Goal: Task Accomplishment & Management: Manage account settings

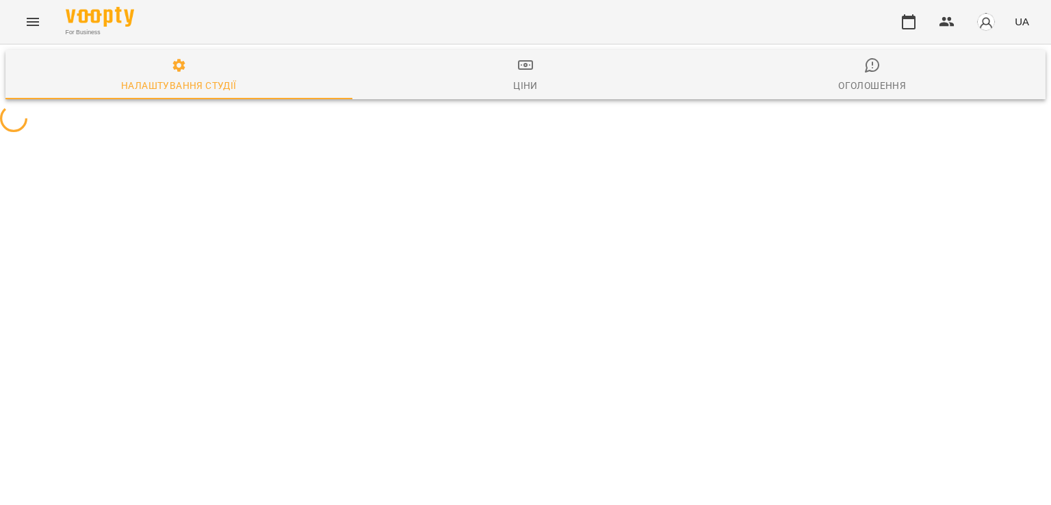
select select "**"
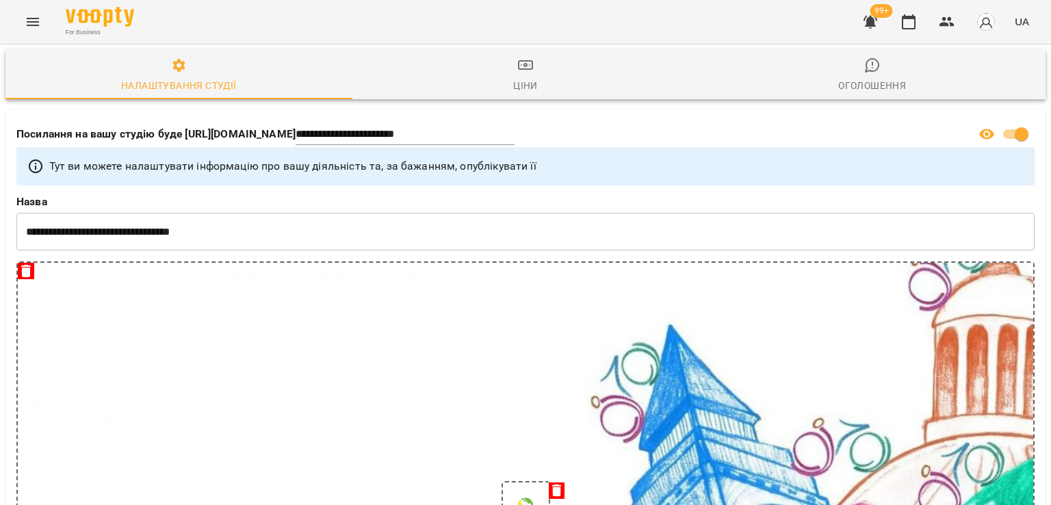
click at [878, 18] on icon "button" at bounding box center [870, 22] width 16 height 16
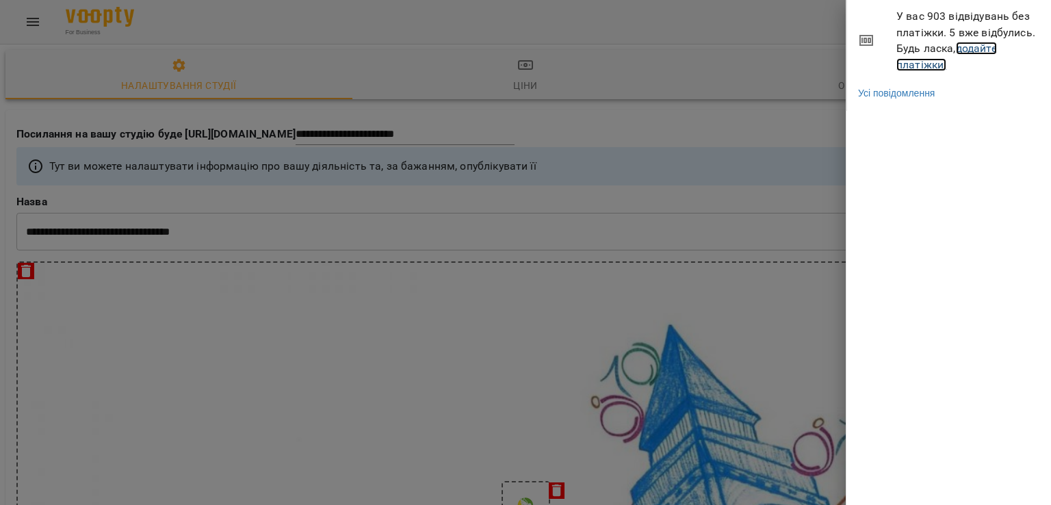
click at [909, 63] on link "додайте платіжки!" at bounding box center [946, 56] width 101 height 29
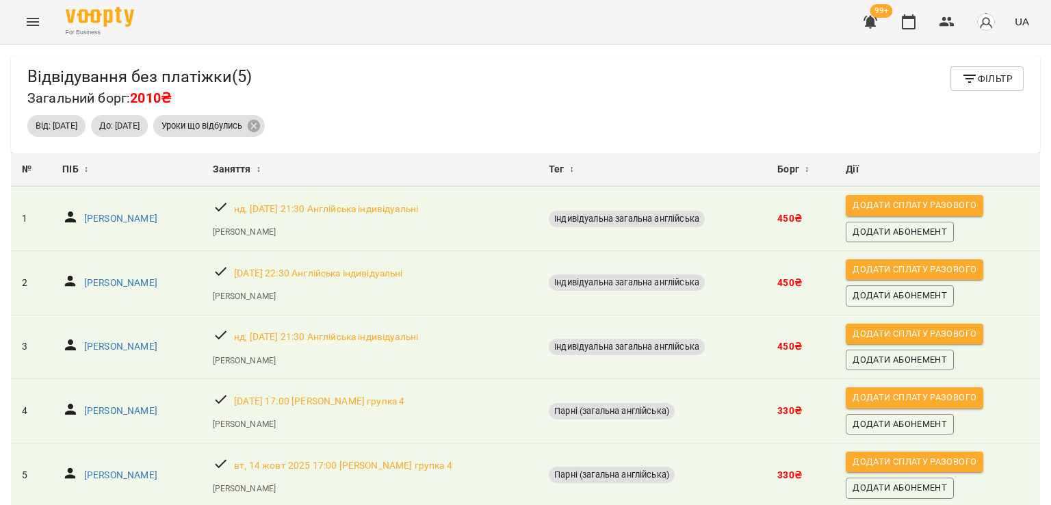
scroll to position [53, 0]
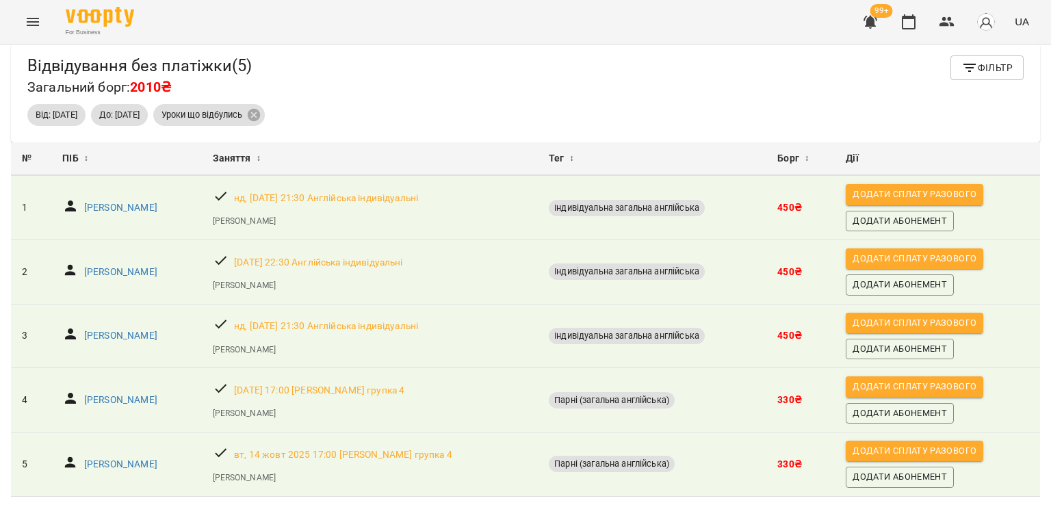
click at [23, 19] on button "Menu" at bounding box center [32, 21] width 33 height 33
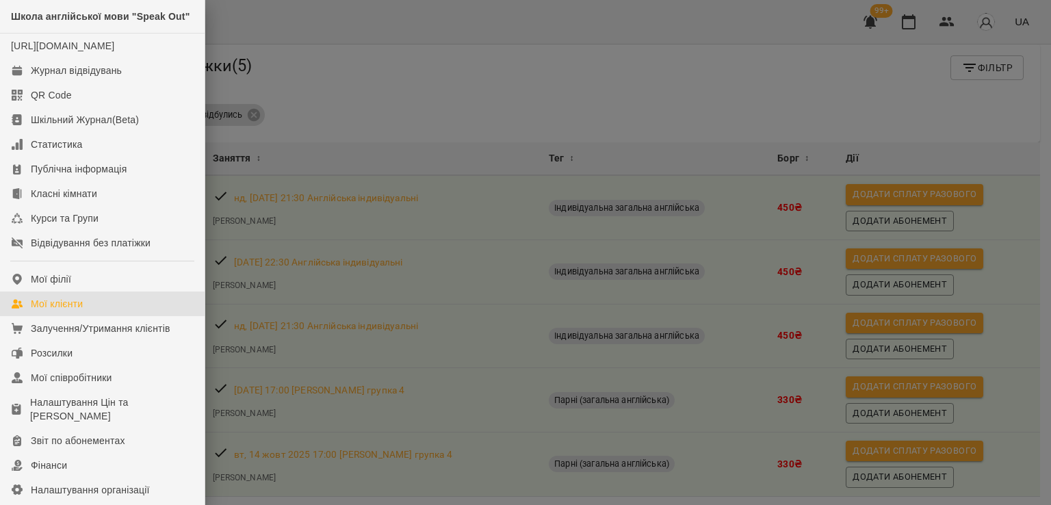
click at [98, 316] on link "Мої клієнти" at bounding box center [102, 303] width 205 height 25
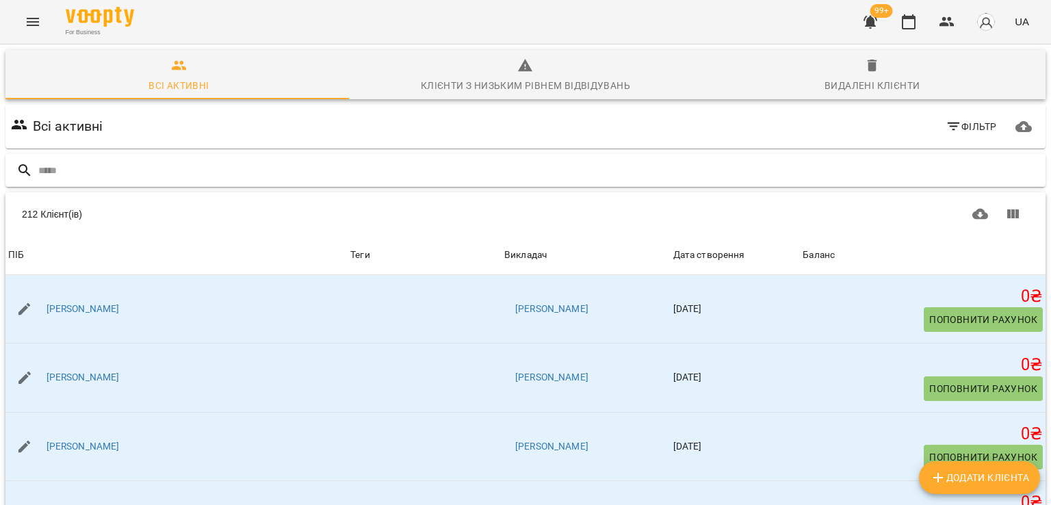
click at [85, 157] on div at bounding box center [525, 171] width 1040 height 34
click at [86, 166] on input "text" at bounding box center [538, 170] width 1001 height 23
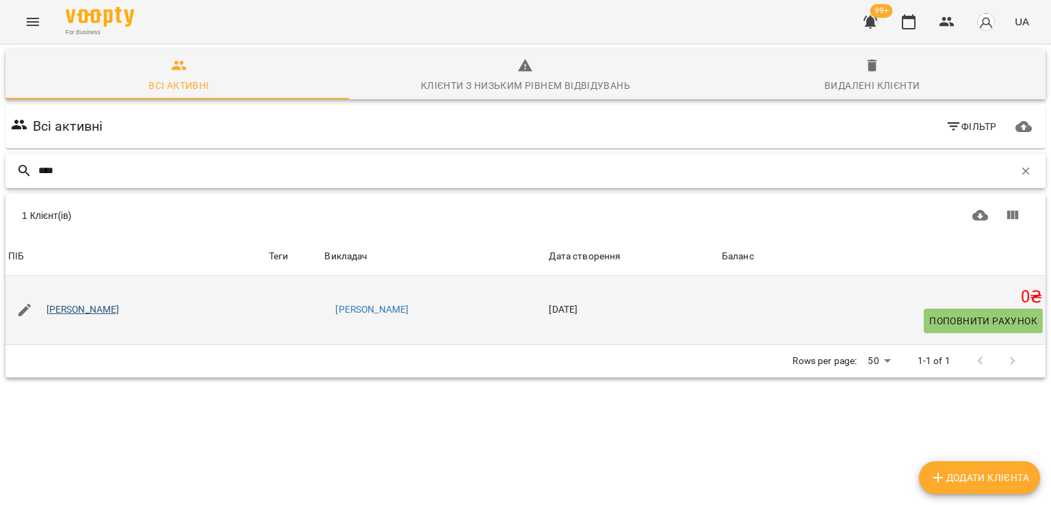
type input "****"
click at [92, 313] on link "Іван Тичинський" at bounding box center [83, 310] width 73 height 14
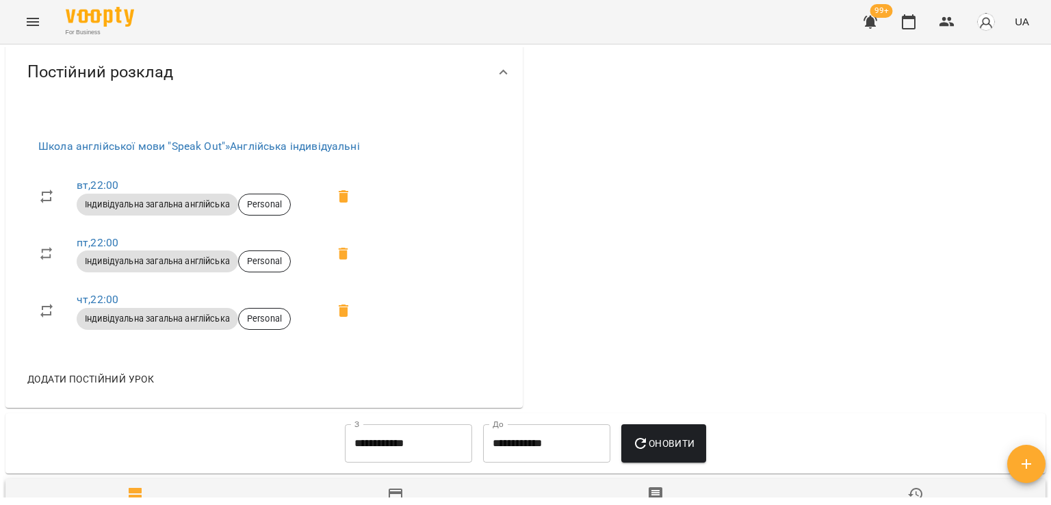
scroll to position [479, 0]
click at [109, 243] on link "пт , 22:00" at bounding box center [98, 241] width 42 height 13
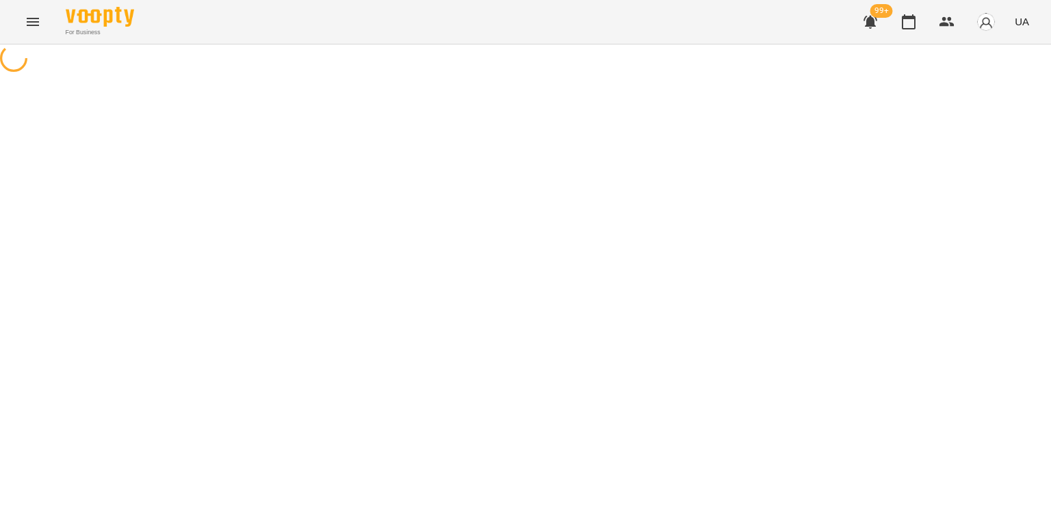
select select "*"
select select "**********"
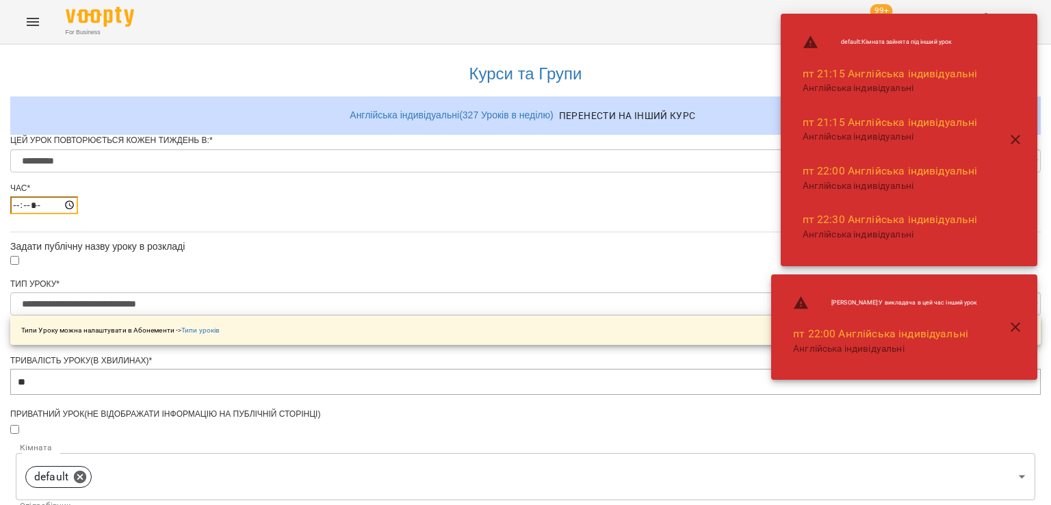
click at [78, 214] on input "*****" at bounding box center [44, 205] width 68 height 18
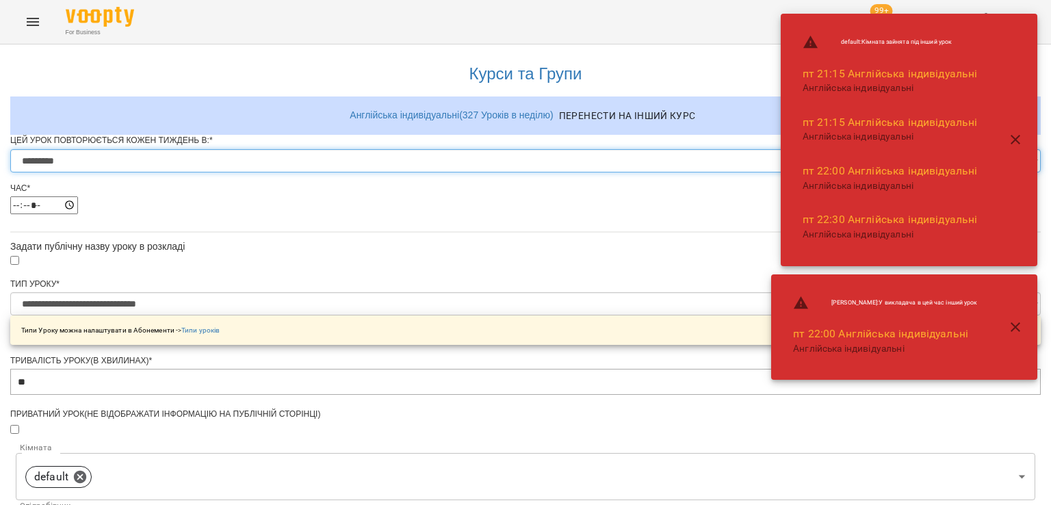
click at [385, 172] on select "********* ******** ****** ****** ******** ****** ******" at bounding box center [525, 160] width 1030 height 23
select select "*"
click at [356, 172] on select "********* ******** ****** ****** ******** ****** ******" at bounding box center [525, 160] width 1030 height 23
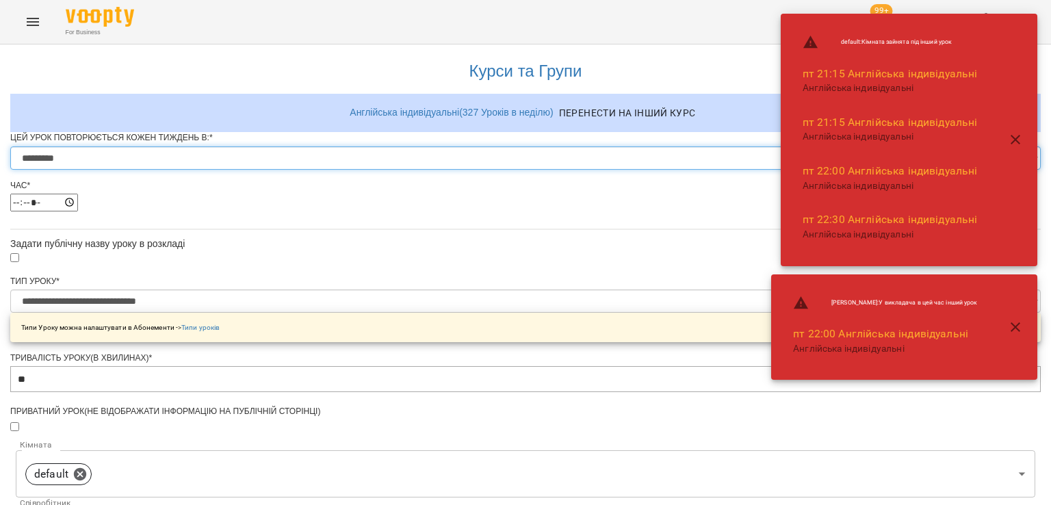
scroll to position [547, 0]
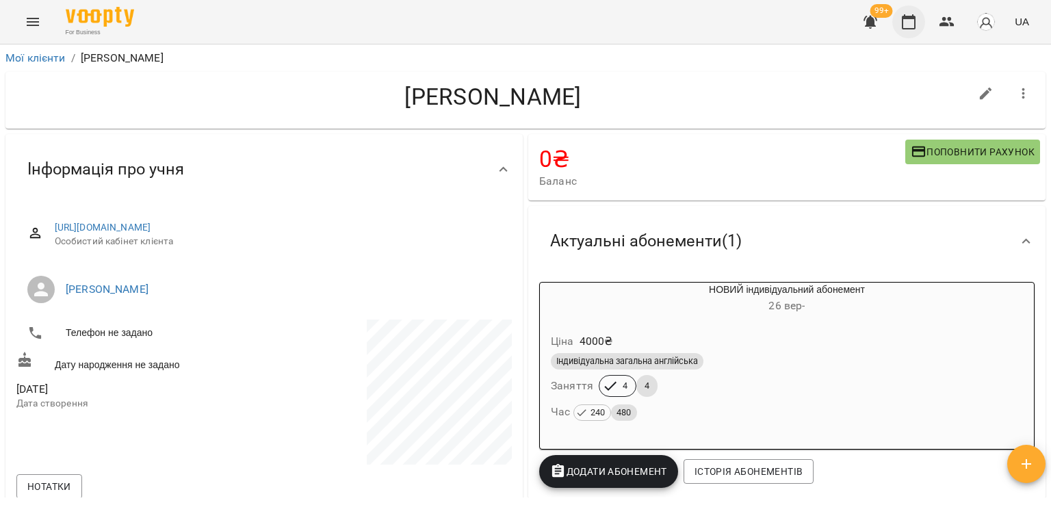
click at [910, 21] on icon "button" at bounding box center [908, 22] width 16 height 16
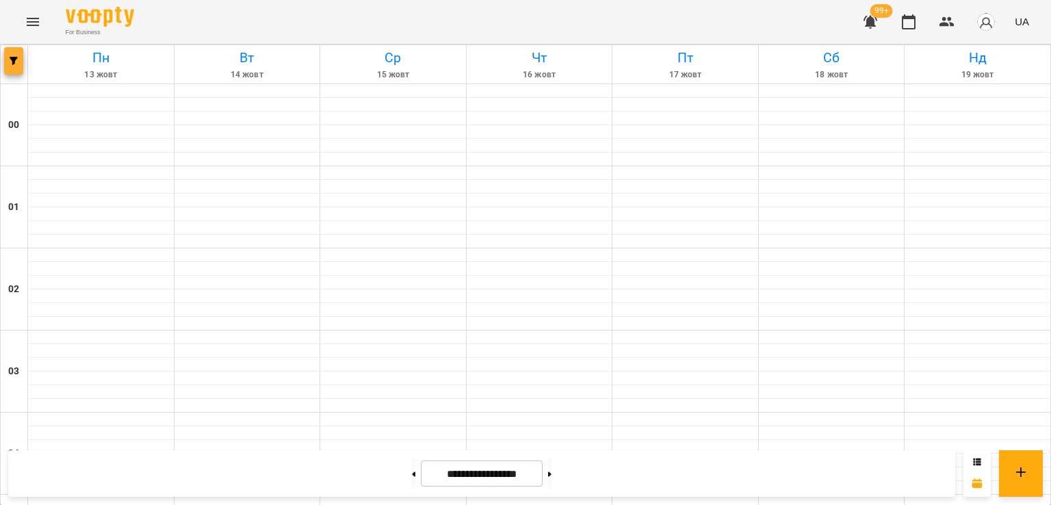
click at [21, 62] on span "button" at bounding box center [13, 61] width 19 height 8
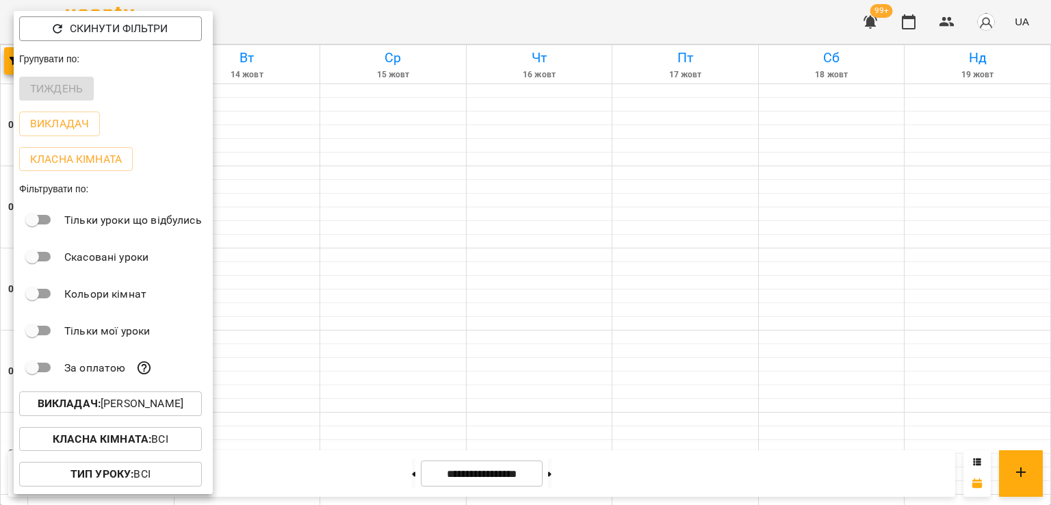
click at [181, 421] on div "Викладач : Софія-Марія Прокопів" at bounding box center [113, 404] width 199 height 36
click at [183, 411] on p "Викладач : Софія-Марія Прокопів" at bounding box center [111, 403] width 146 height 16
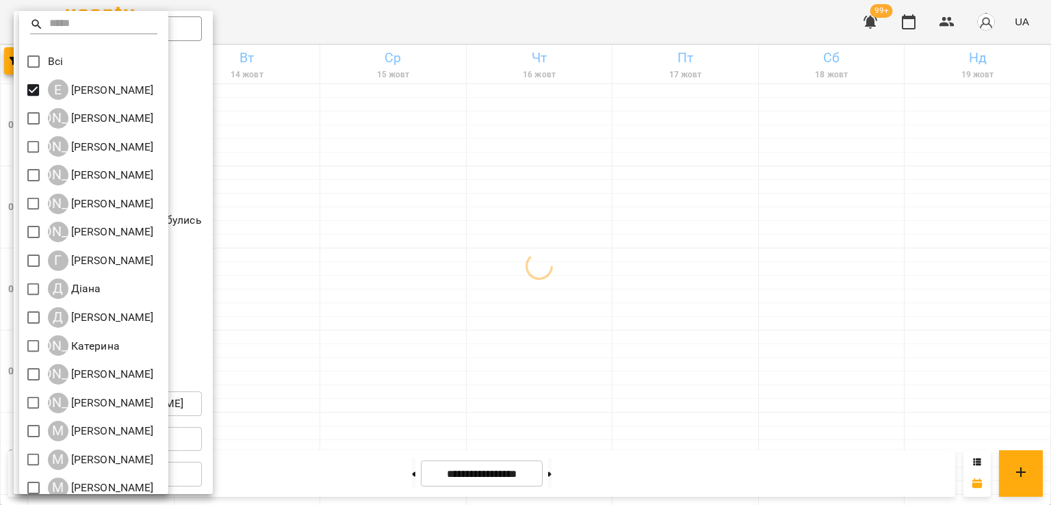
click at [651, 181] on div at bounding box center [525, 252] width 1051 height 505
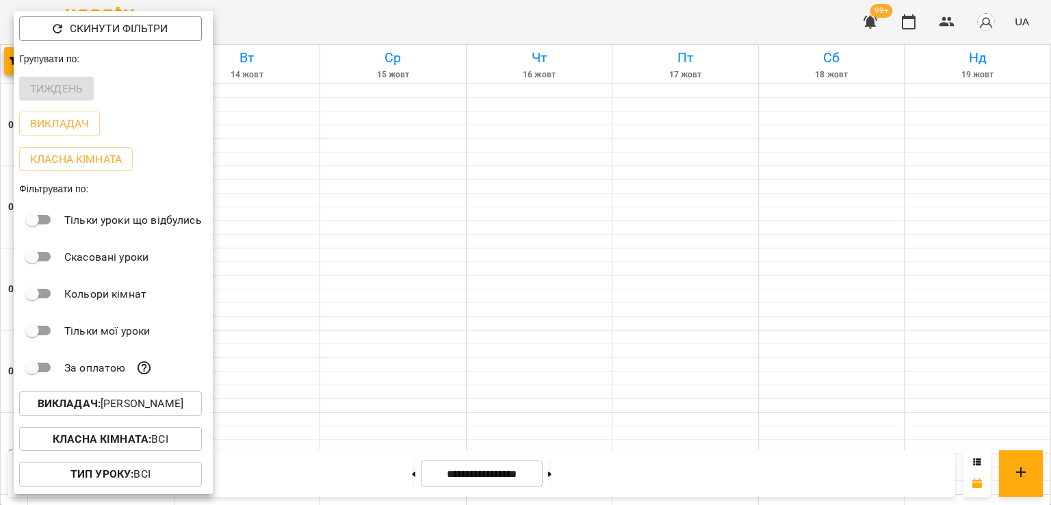
click at [651, 181] on div at bounding box center [525, 252] width 1051 height 505
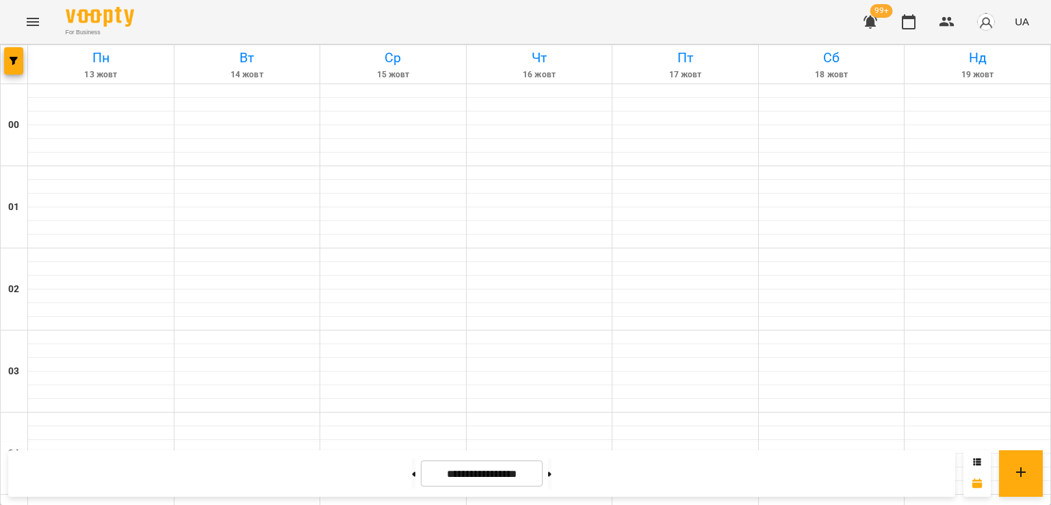
click at [651, 181] on div at bounding box center [685, 187] width 146 height 14
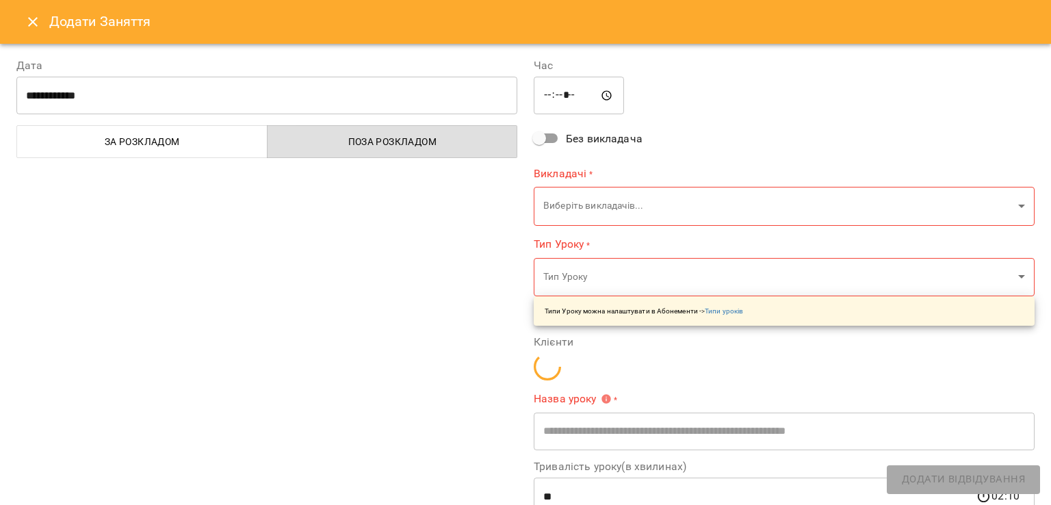
type input "**********"
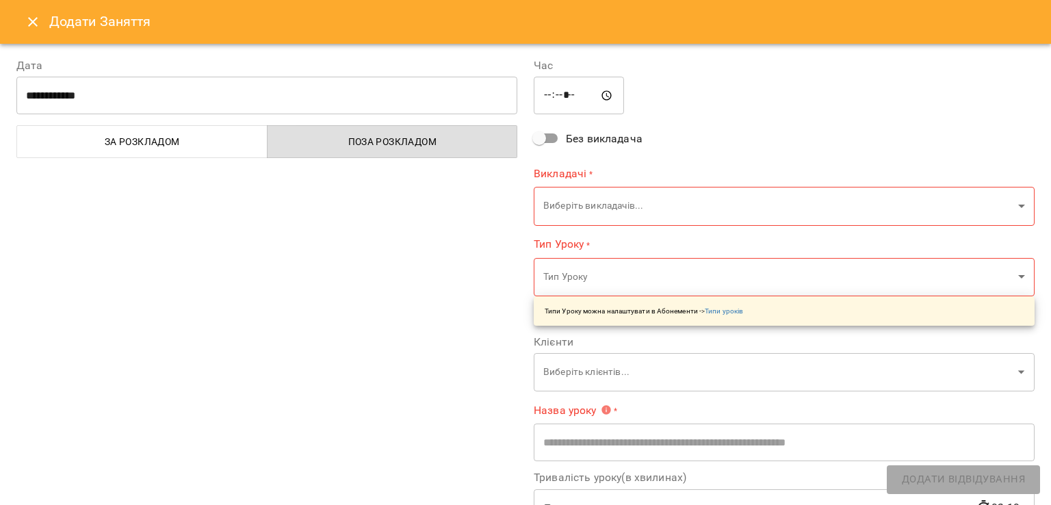
click at [26, 16] on icon "Close" at bounding box center [33, 22] width 16 height 16
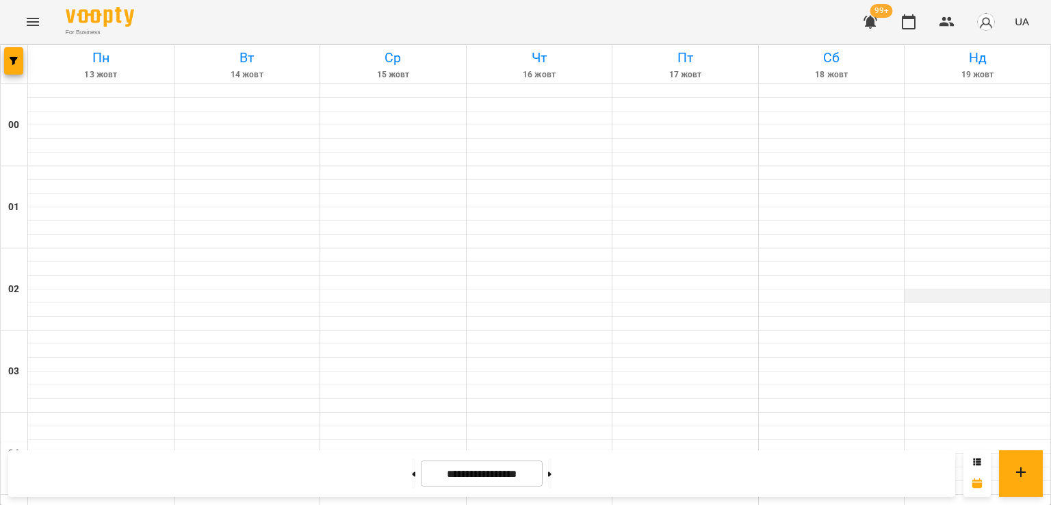
scroll to position [1529, 0]
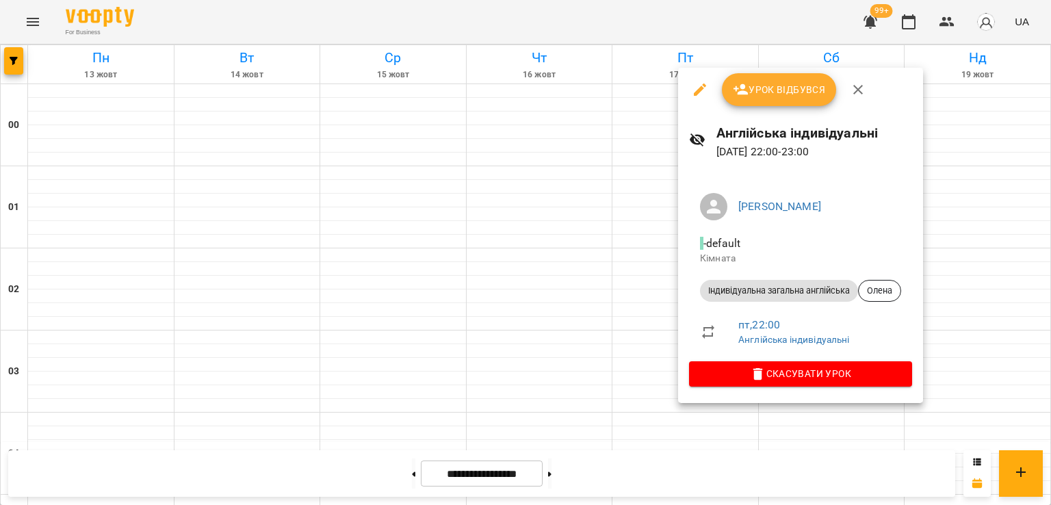
click at [640, 274] on div at bounding box center [525, 252] width 1051 height 505
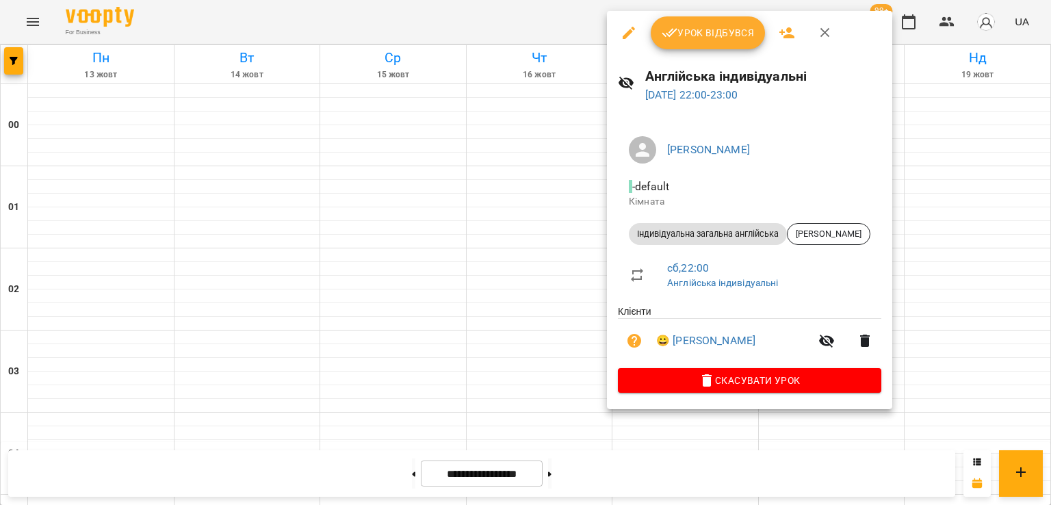
click at [627, 30] on icon "button" at bounding box center [628, 33] width 16 height 16
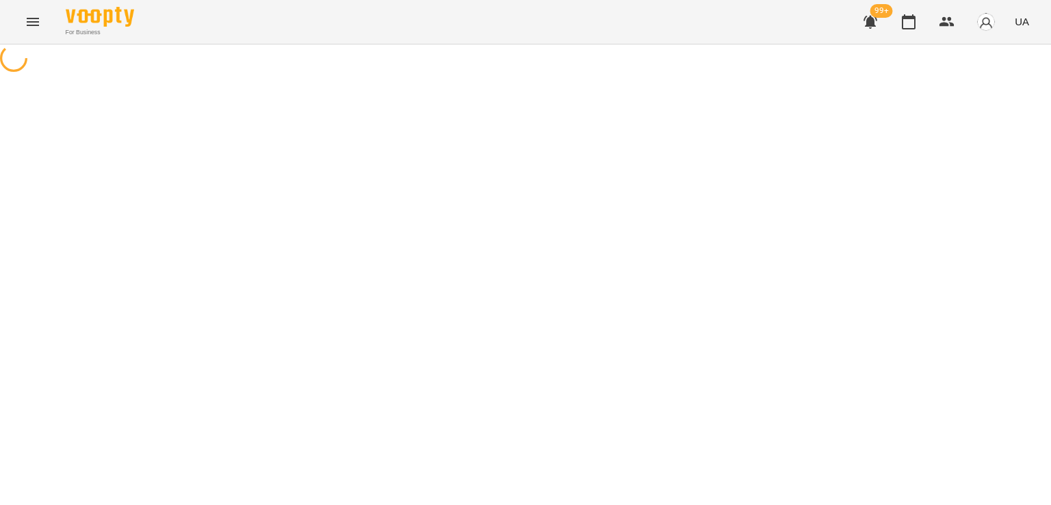
select select "**********"
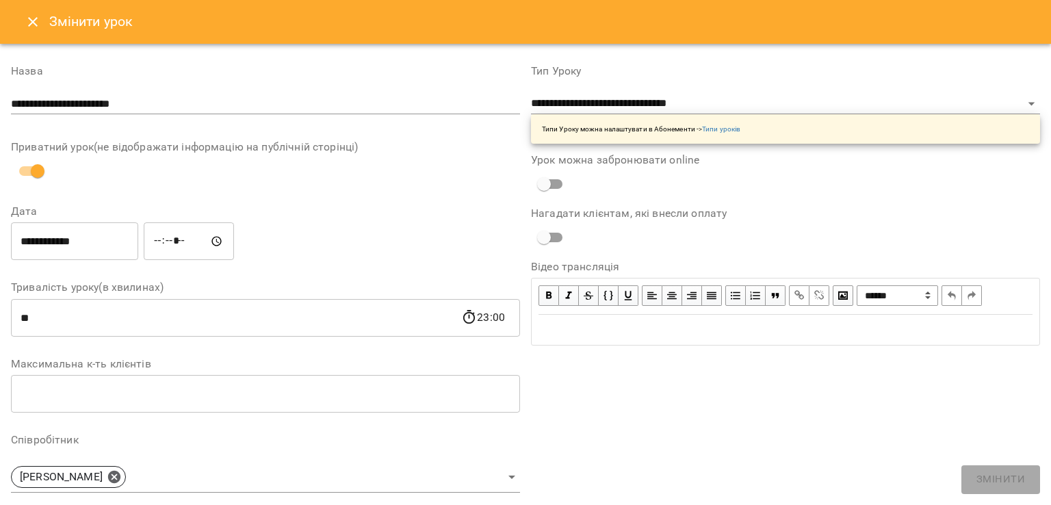
click at [53, 244] on input "**********" at bounding box center [74, 241] width 127 height 38
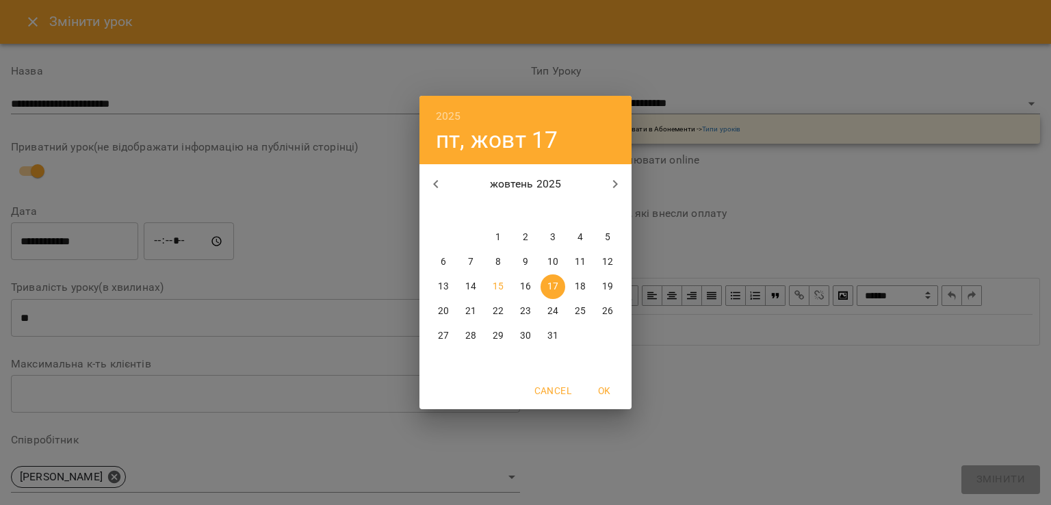
click at [576, 278] on button "18" at bounding box center [580, 286] width 25 height 25
type input "**********"
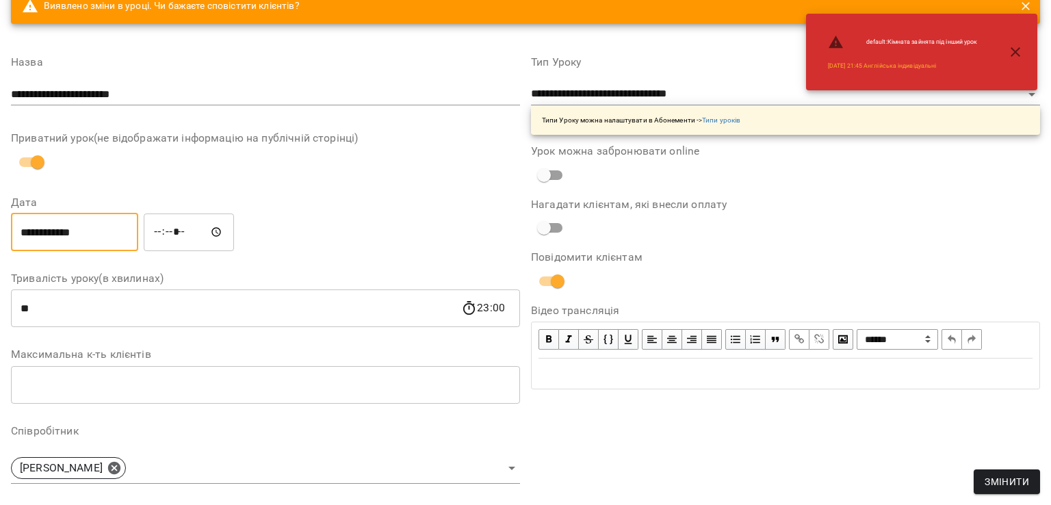
scroll to position [137, 0]
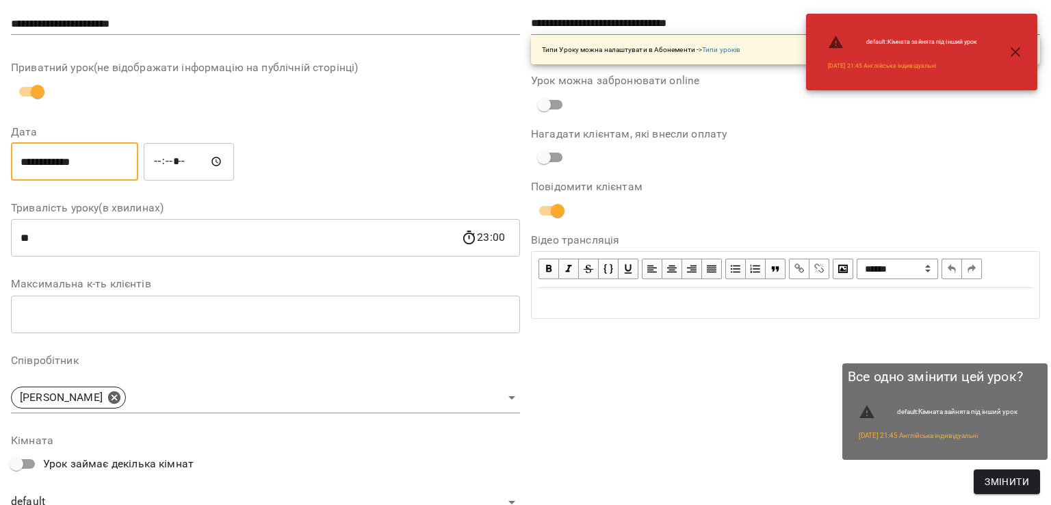
click at [1026, 489] on span "Змінити" at bounding box center [1006, 481] width 44 height 16
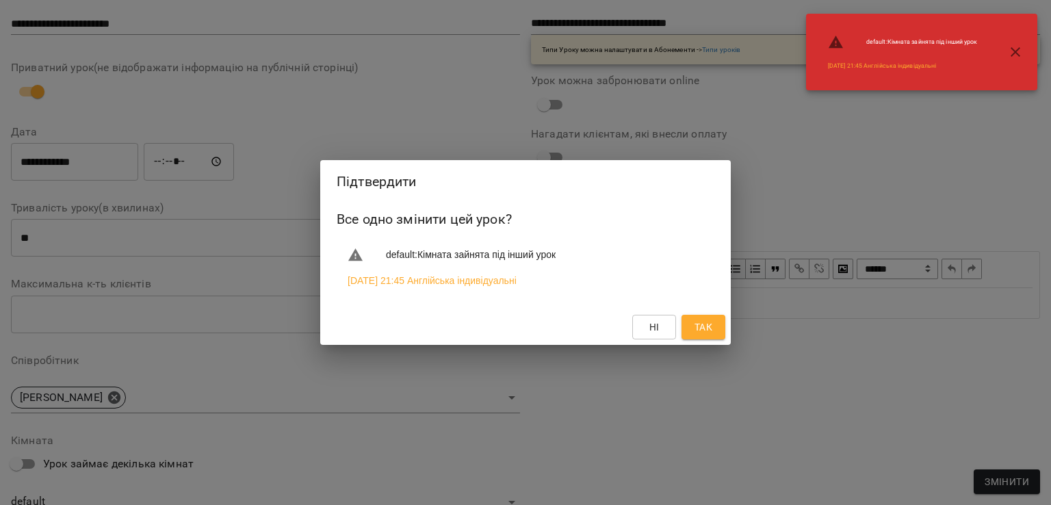
click at [692, 319] on span "Так" at bounding box center [703, 327] width 22 height 16
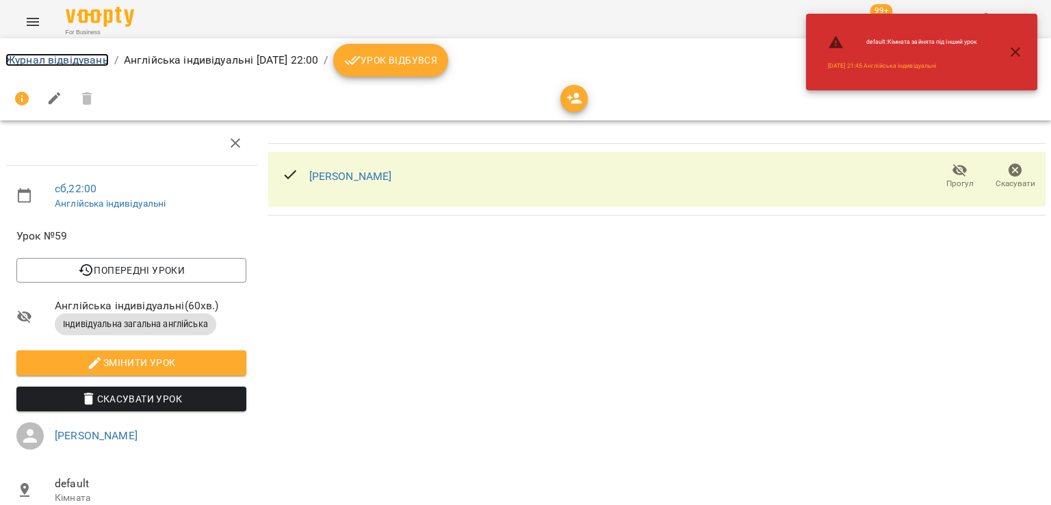
click at [65, 55] on link "Журнал відвідувань" at bounding box center [56, 59] width 103 height 13
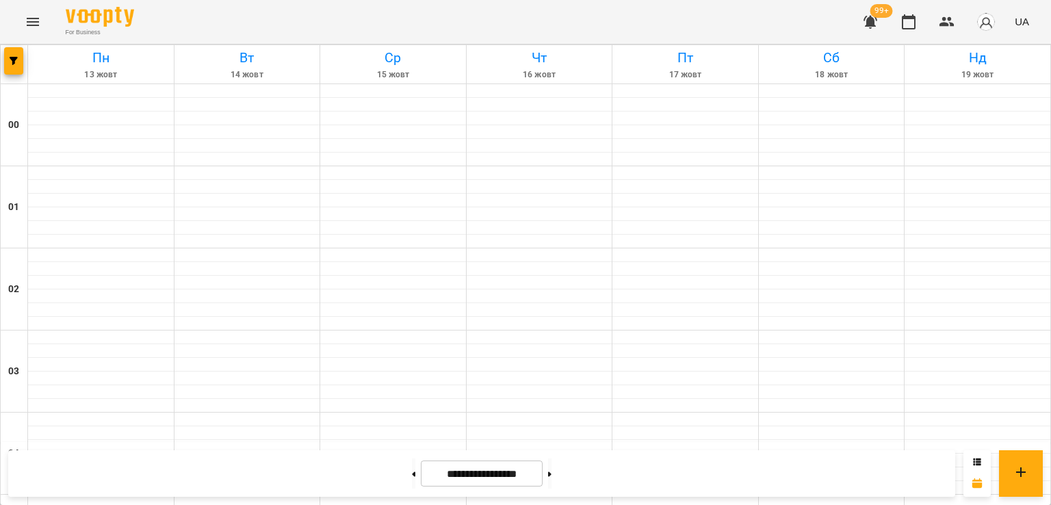
scroll to position [1255, 0]
click at [35, 20] on icon "Menu" at bounding box center [33, 22] width 16 height 16
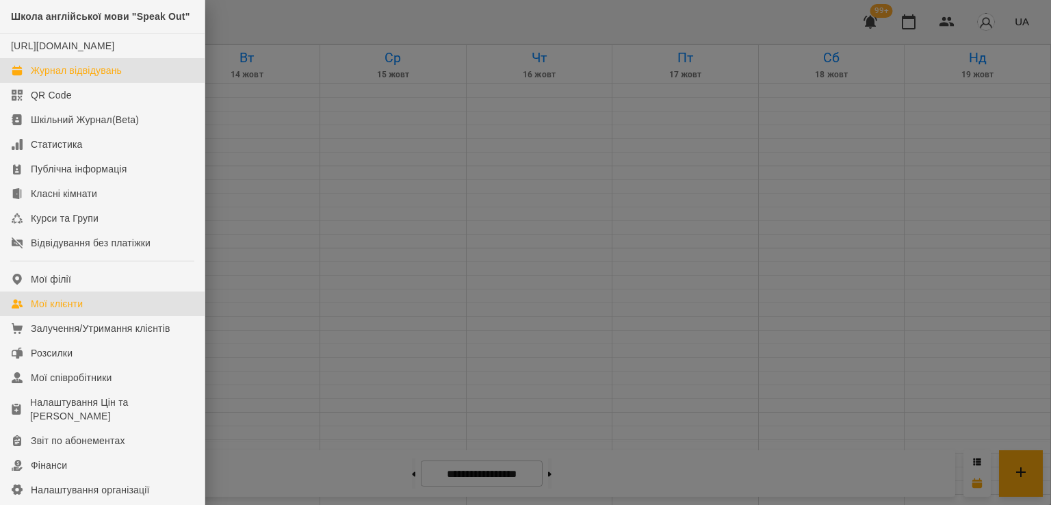
click at [27, 316] on link "Мої клієнти" at bounding box center [102, 303] width 205 height 25
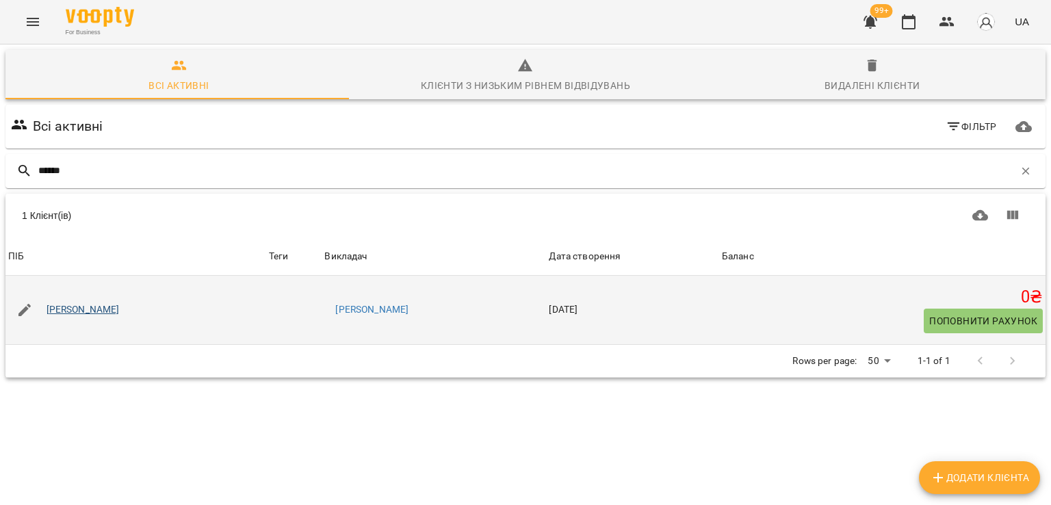
type input "******"
click at [81, 306] on link "Аліна Коваль" at bounding box center [83, 310] width 73 height 14
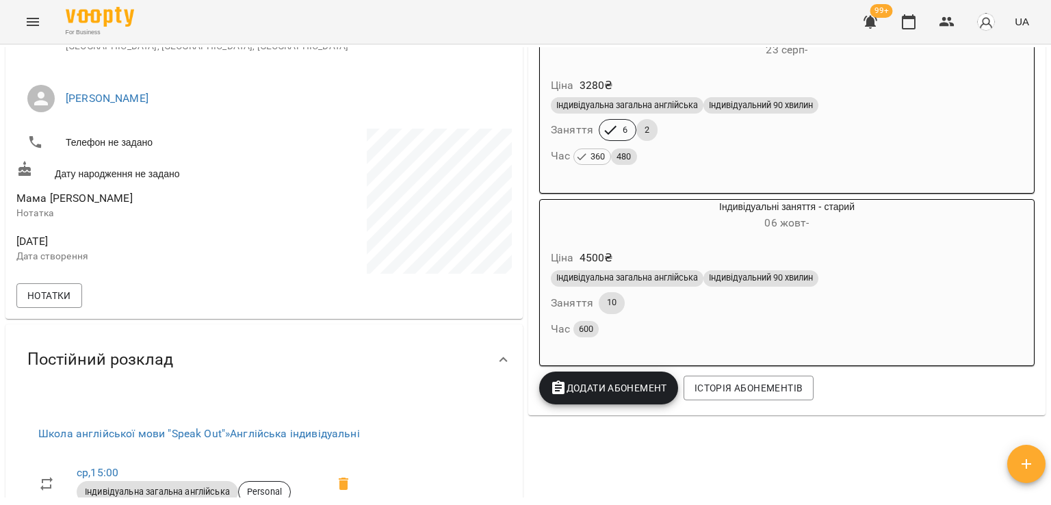
scroll to position [479, 0]
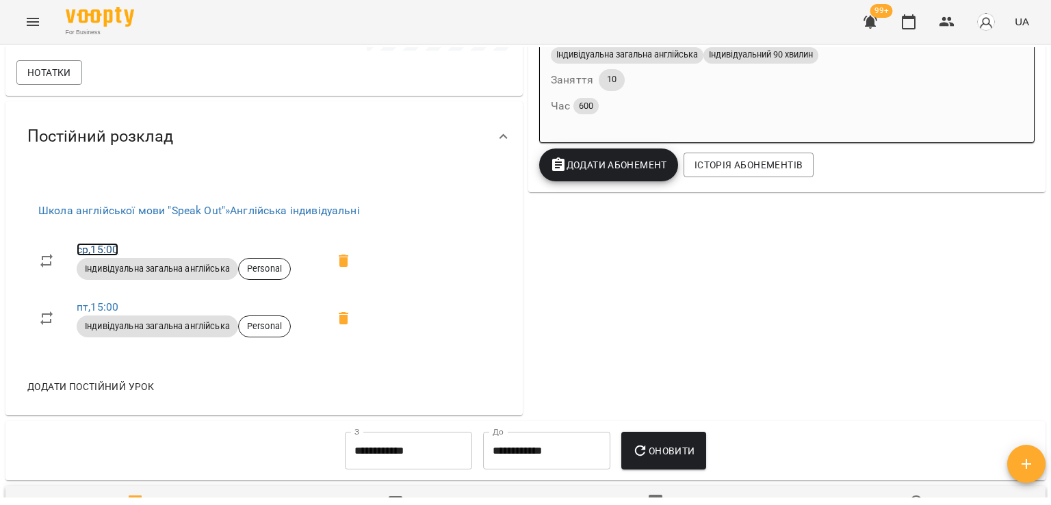
click at [104, 247] on link "ср , 15:00" at bounding box center [98, 249] width 42 height 13
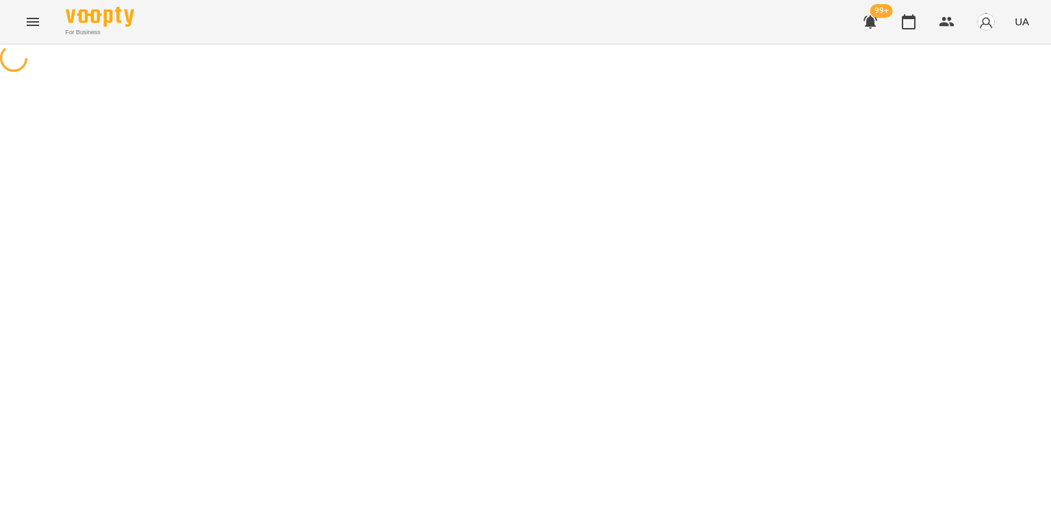
select select "*"
select select "**********"
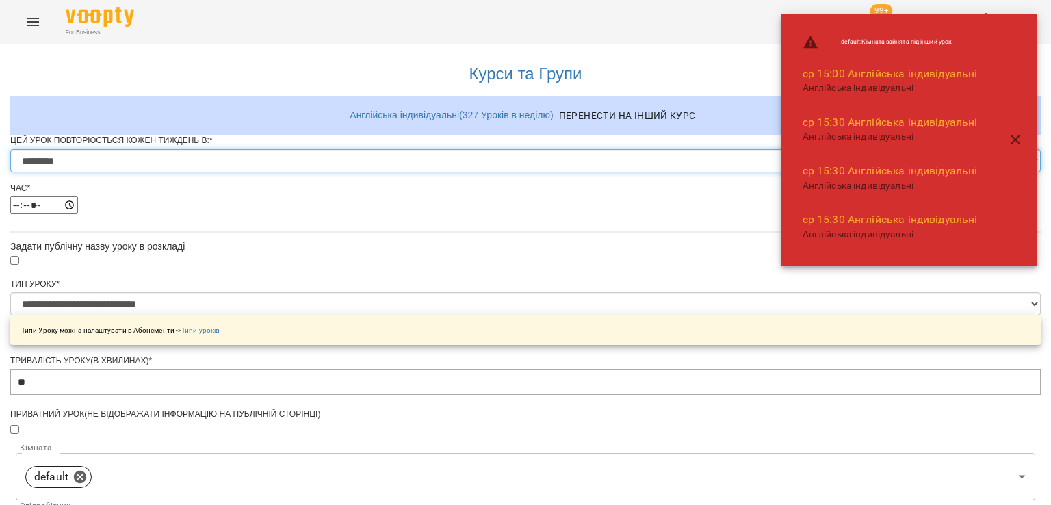
click at [391, 172] on select "********* ******** ****** ****** ******** ****** ******" at bounding box center [525, 160] width 1030 height 23
select select "*"
click at [356, 172] on select "********* ******** ****** ****** ******** ****** ******" at bounding box center [525, 160] width 1030 height 23
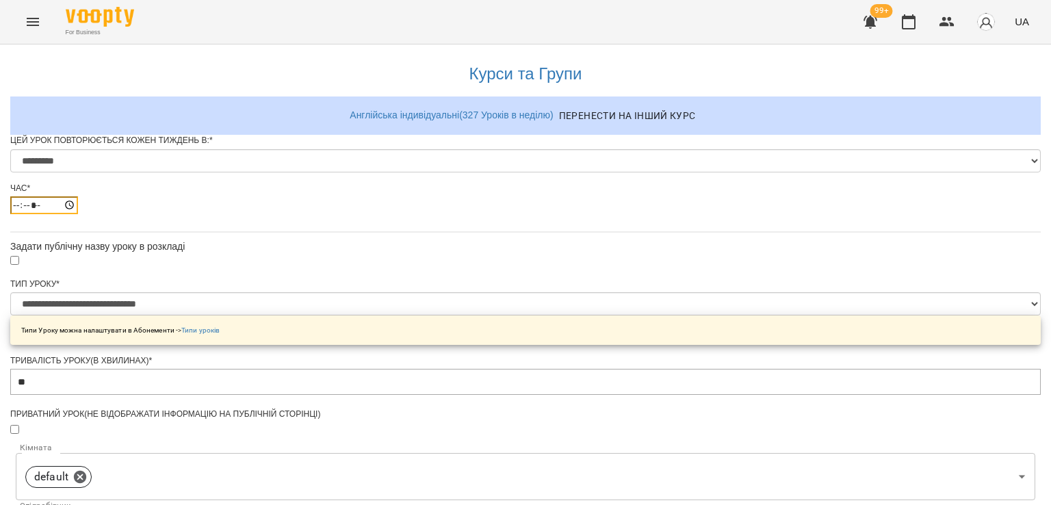
click at [78, 214] on input "*****" at bounding box center [44, 205] width 68 height 18
type input "*****"
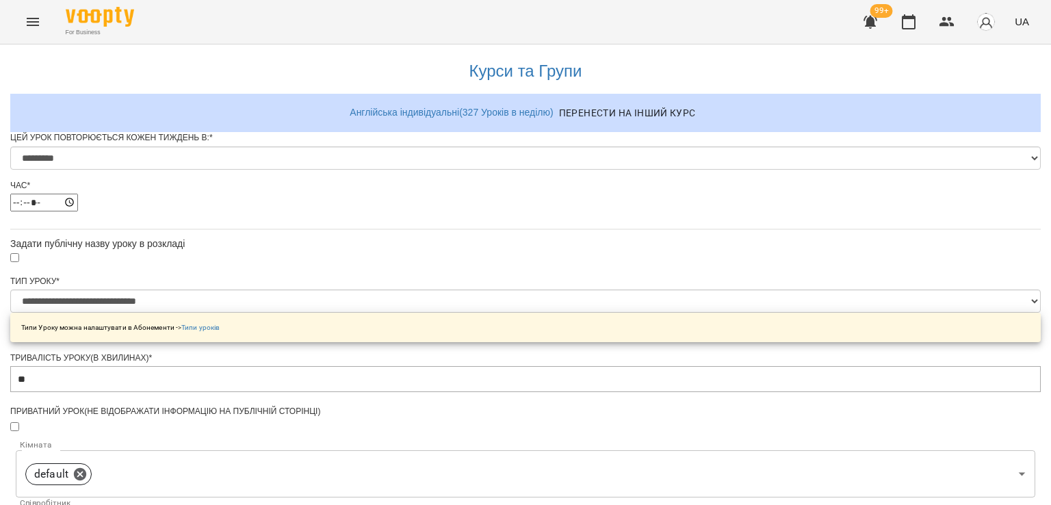
scroll to position [539, 0]
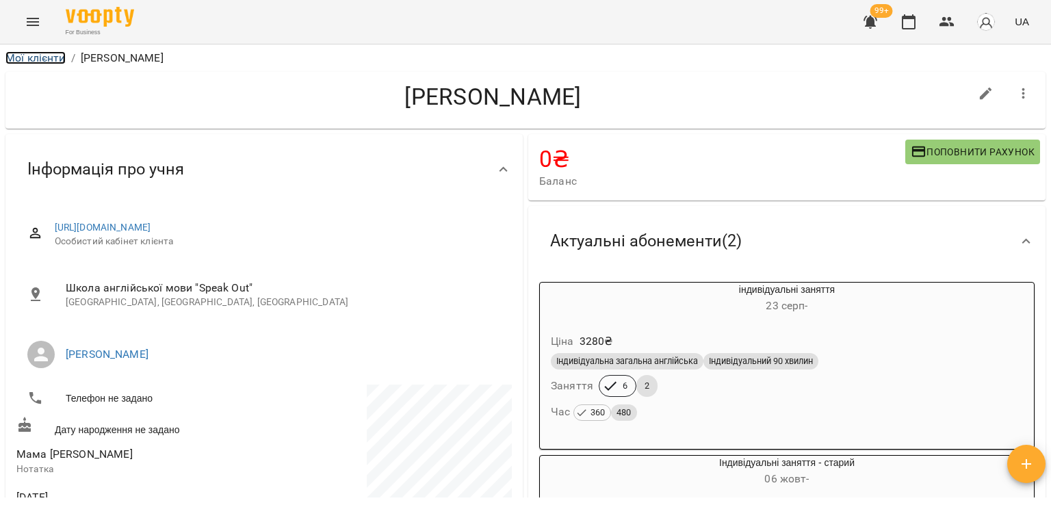
click at [53, 57] on link "Мої клієнти" at bounding box center [35, 57] width 60 height 13
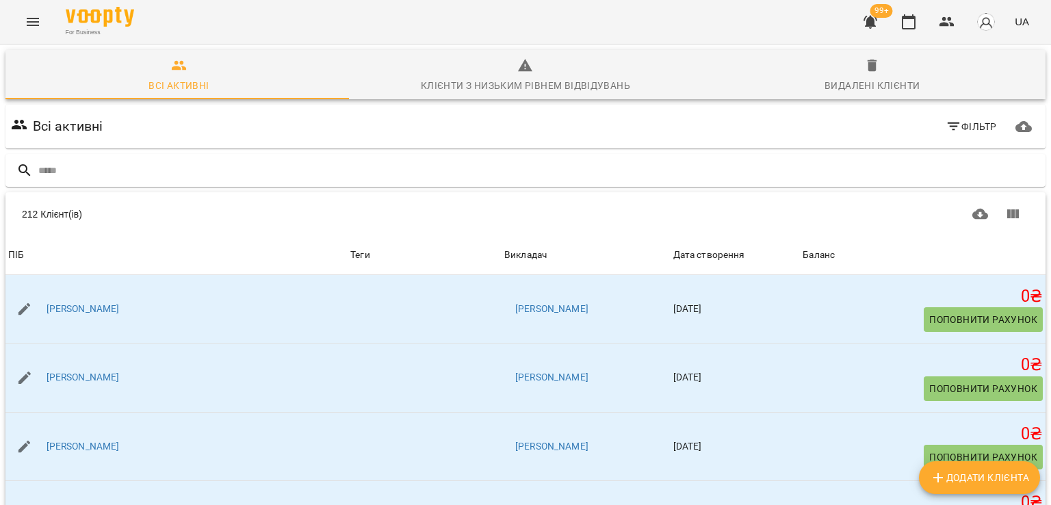
click at [958, 115] on button "Фільтр" at bounding box center [971, 126] width 62 height 25
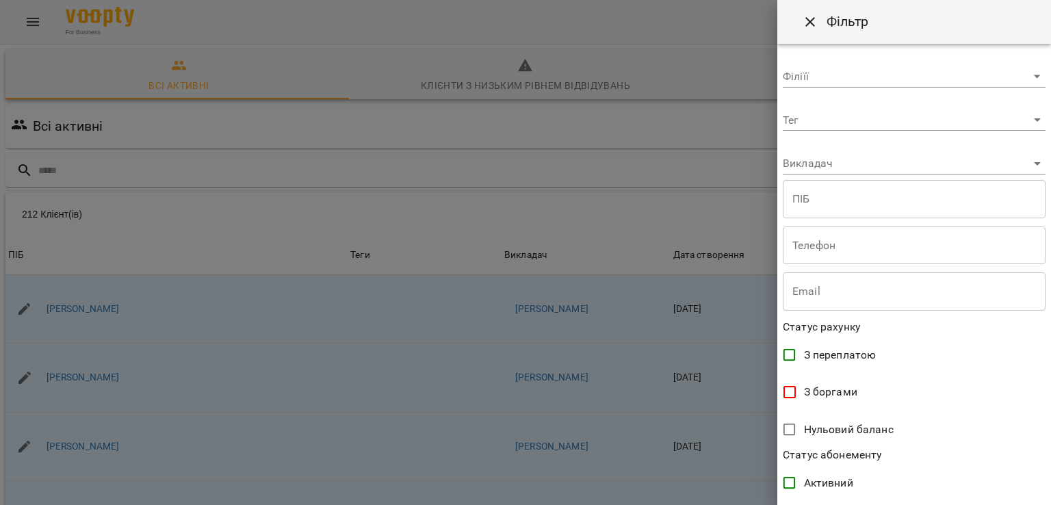
click at [840, 166] on body "For Business 99+ UA Всі активні Клієнти з низьким рівнем відвідувань Видалені к…" at bounding box center [525, 356] width 1051 height 712
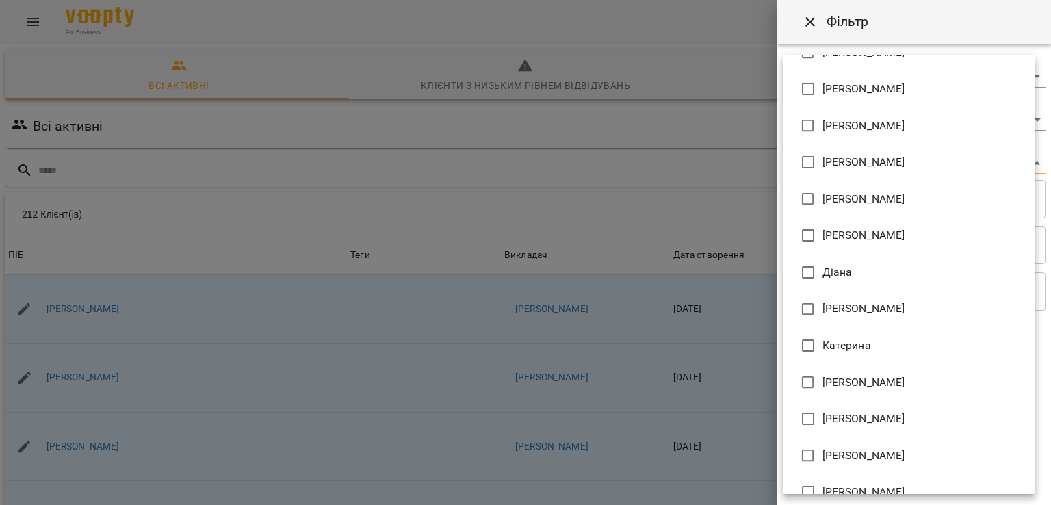
scroll to position [41, 0]
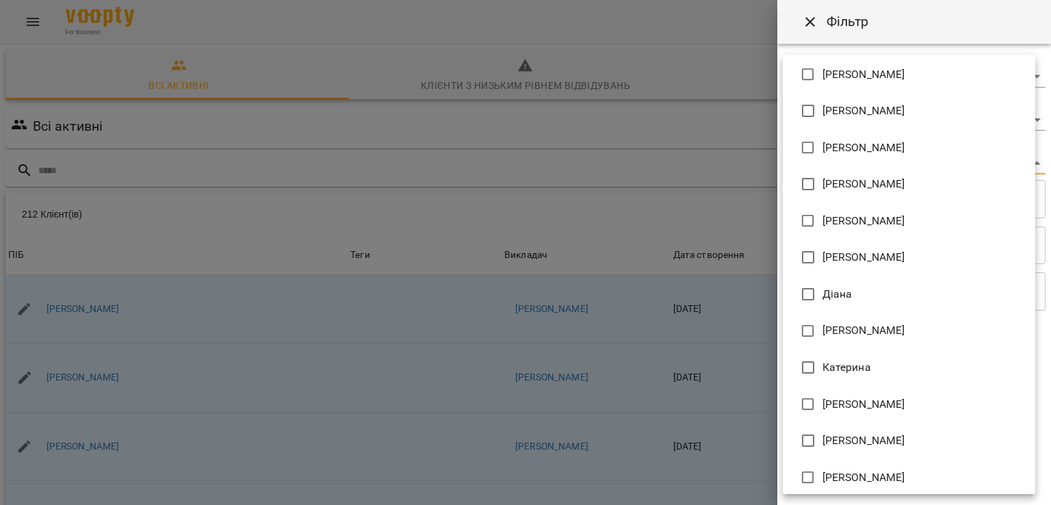
click at [830, 255] on span "Галина" at bounding box center [863, 257] width 83 height 16
type input "**********"
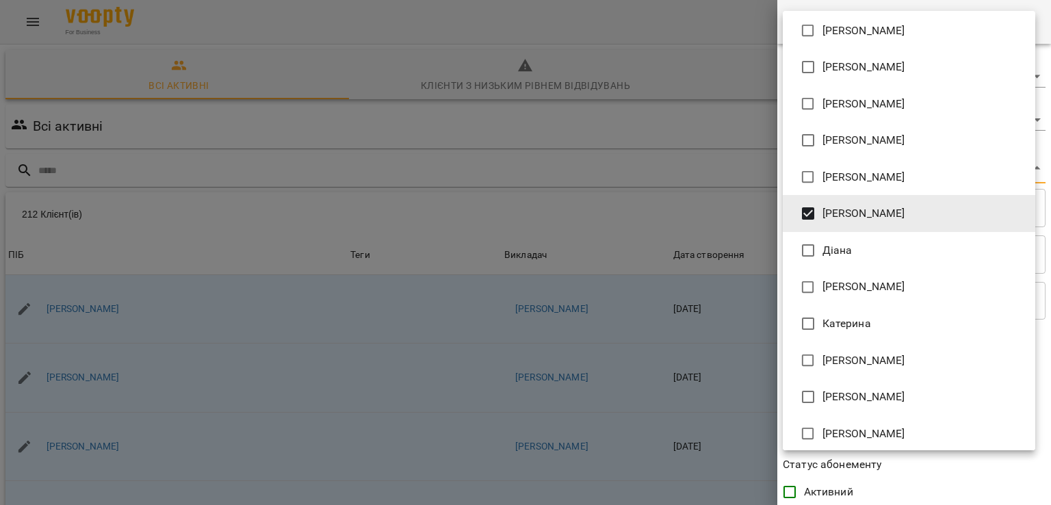
click at [657, 213] on div at bounding box center [525, 252] width 1051 height 505
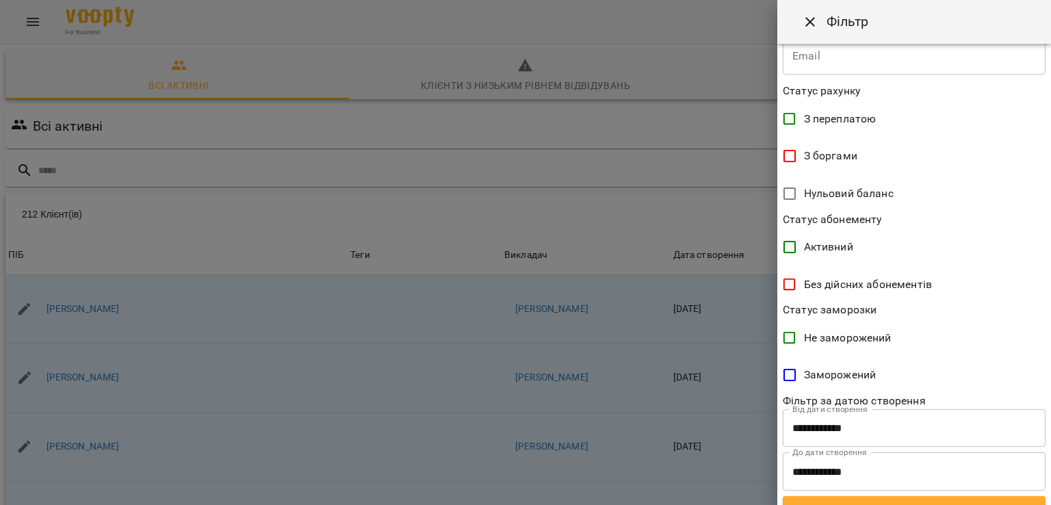
scroll to position [266, 0]
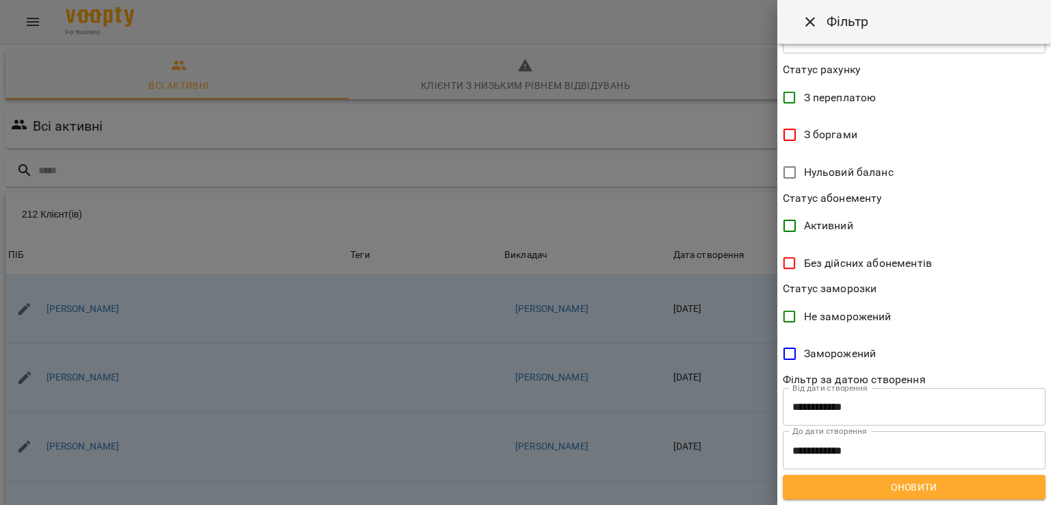
click at [915, 484] on span "Оновити" at bounding box center [913, 487] width 241 height 16
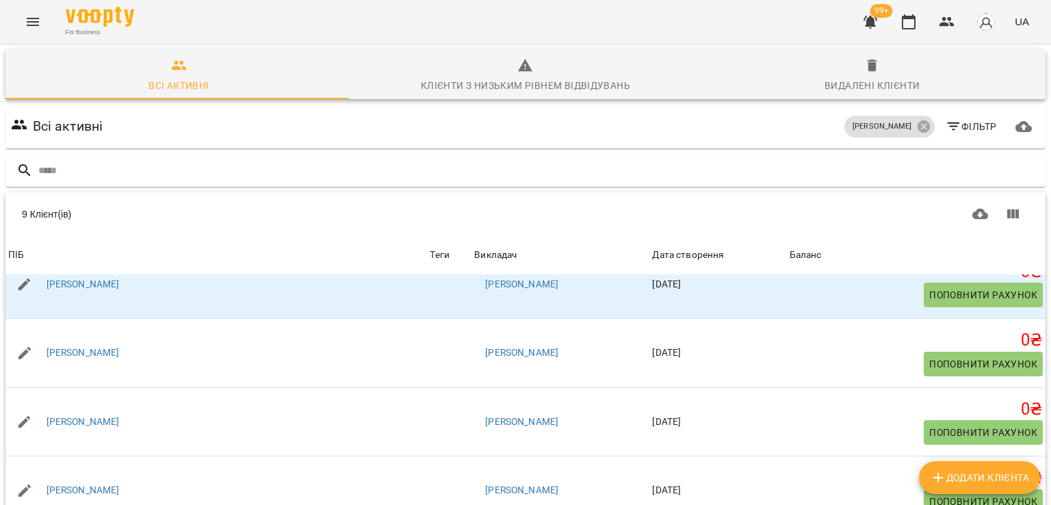
scroll to position [0, 0]
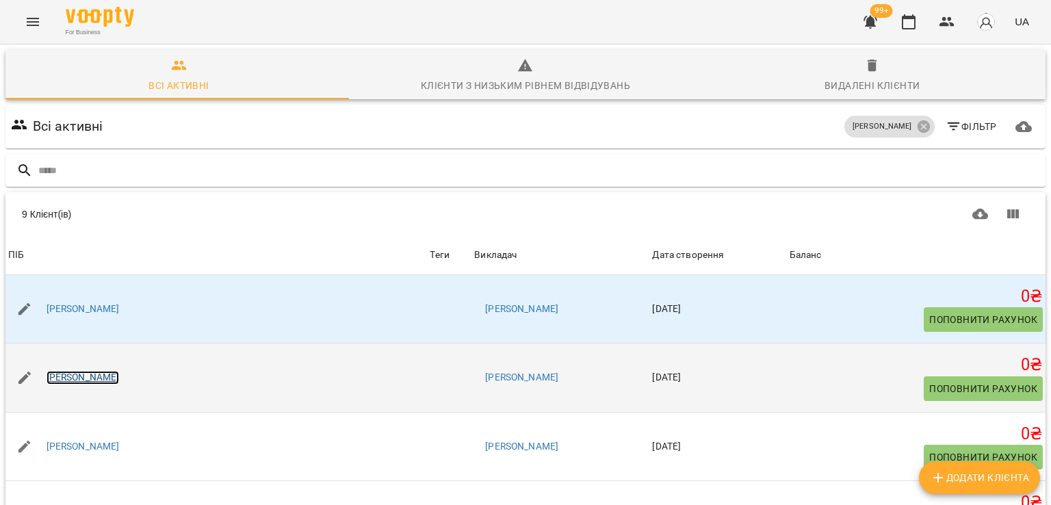
click at [90, 371] on link "Марія Богачук" at bounding box center [83, 378] width 73 height 14
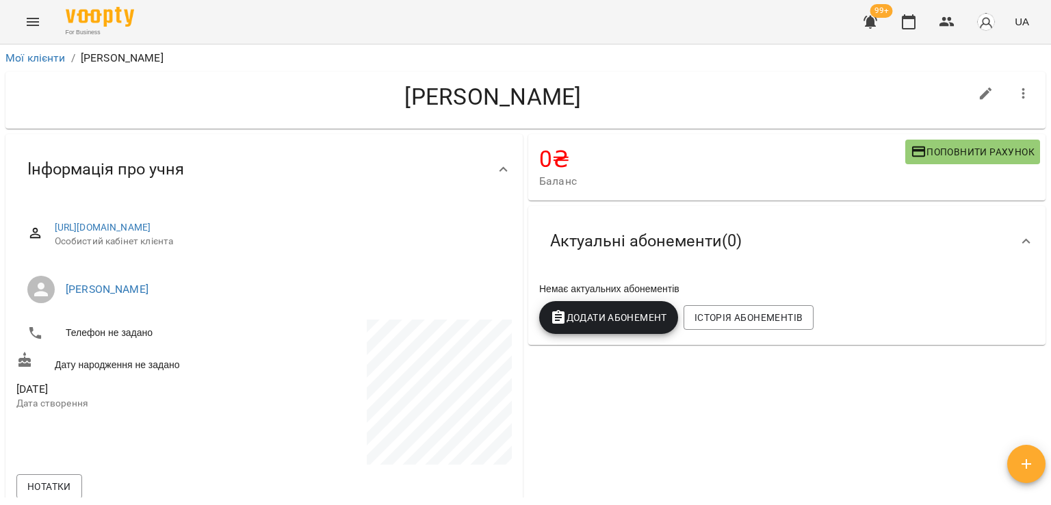
click at [1017, 93] on icon "button" at bounding box center [1023, 94] width 16 height 16
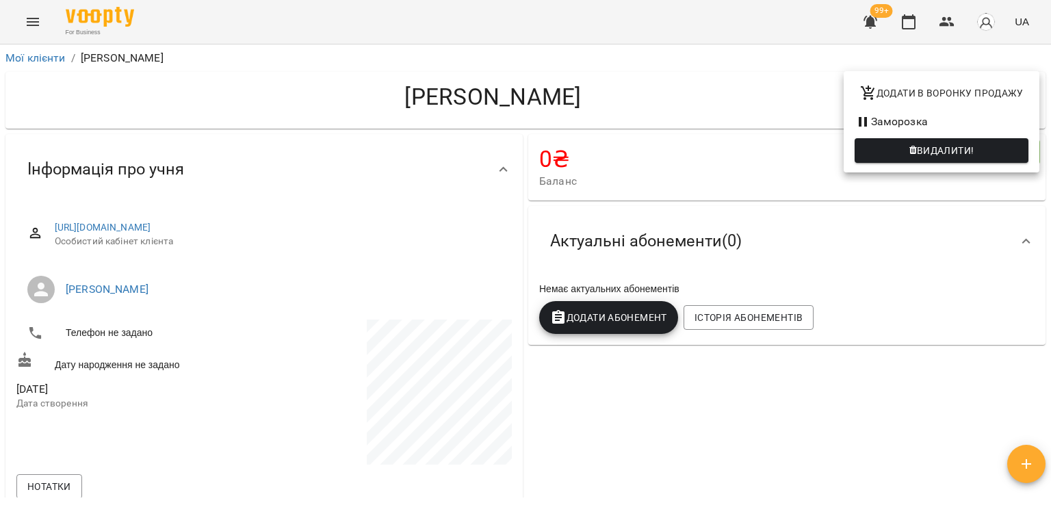
click at [915, 146] on icon "button" at bounding box center [913, 151] width 8 height 10
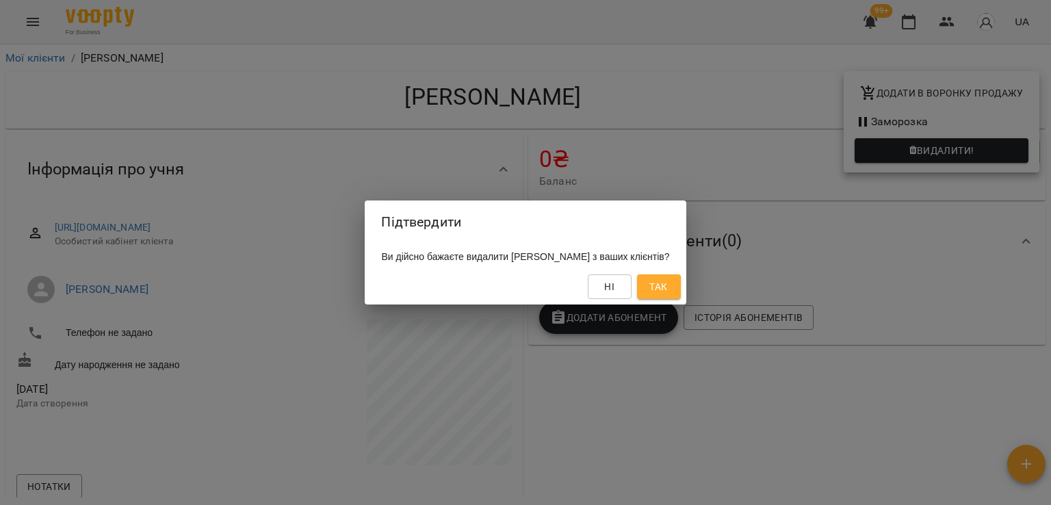
click at [681, 285] on button "Так" at bounding box center [659, 286] width 44 height 25
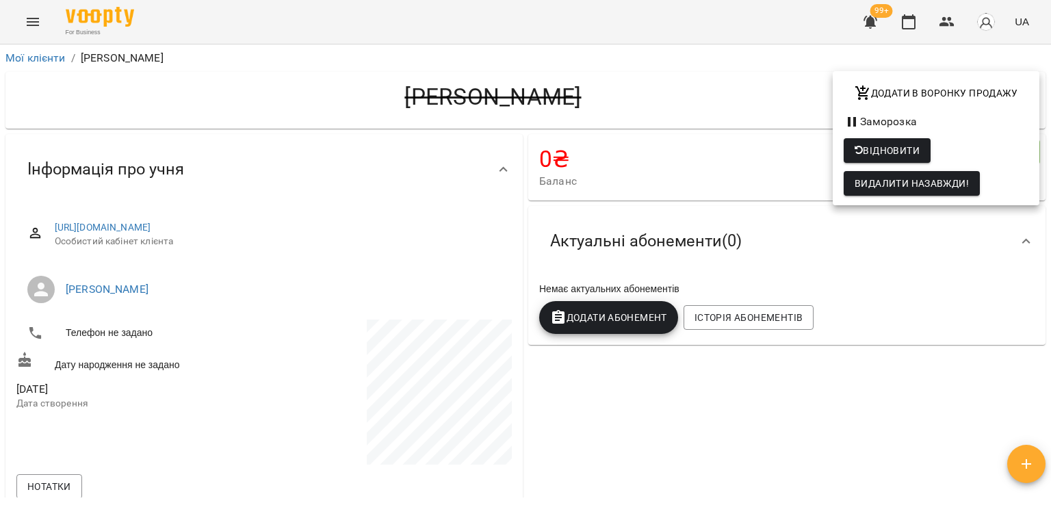
click at [597, 367] on div at bounding box center [525, 252] width 1051 height 505
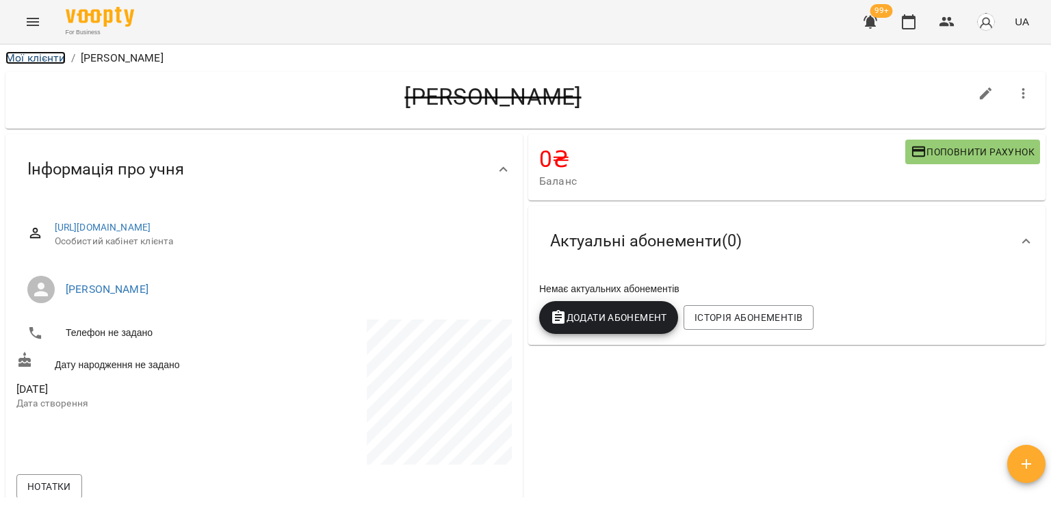
click at [31, 54] on link "Мої клієнти" at bounding box center [35, 57] width 60 height 13
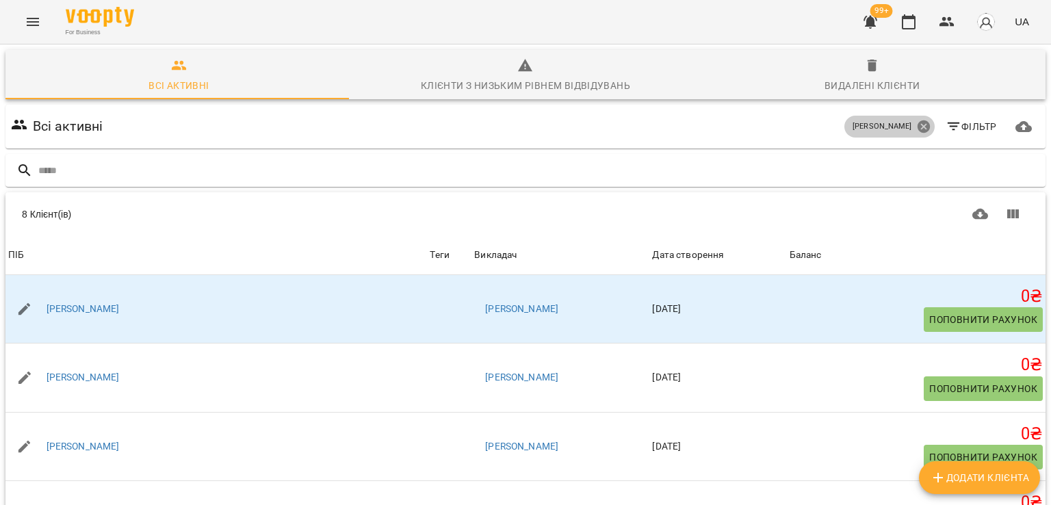
click at [917, 126] on icon at bounding box center [923, 126] width 12 height 12
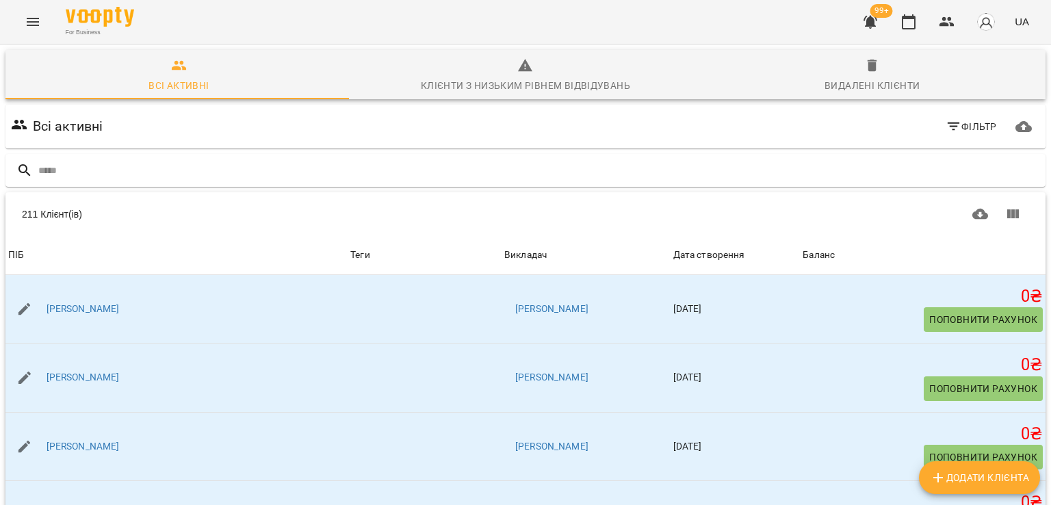
click at [870, 27] on icon "button" at bounding box center [870, 22] width 14 height 13
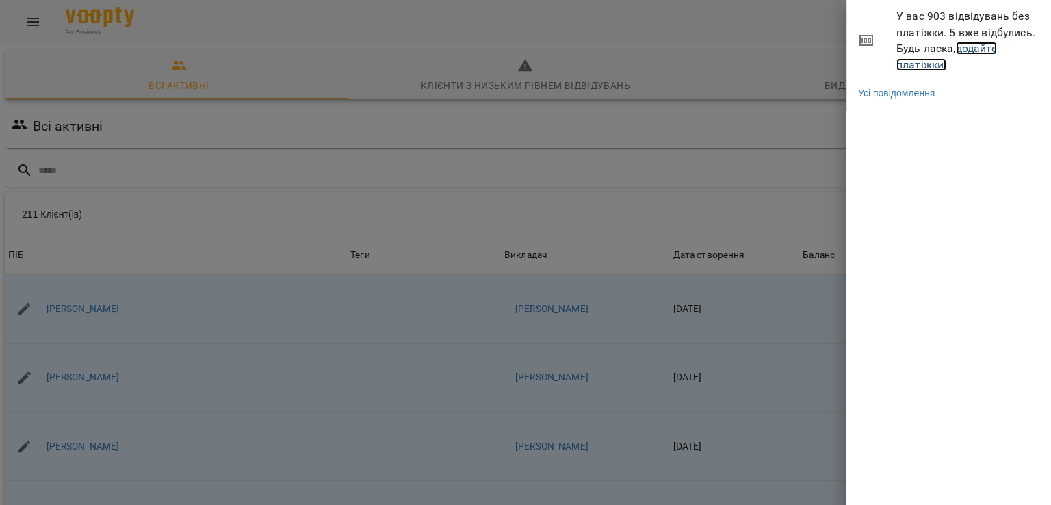
click at [908, 57] on link "додайте платіжки!" at bounding box center [946, 56] width 101 height 29
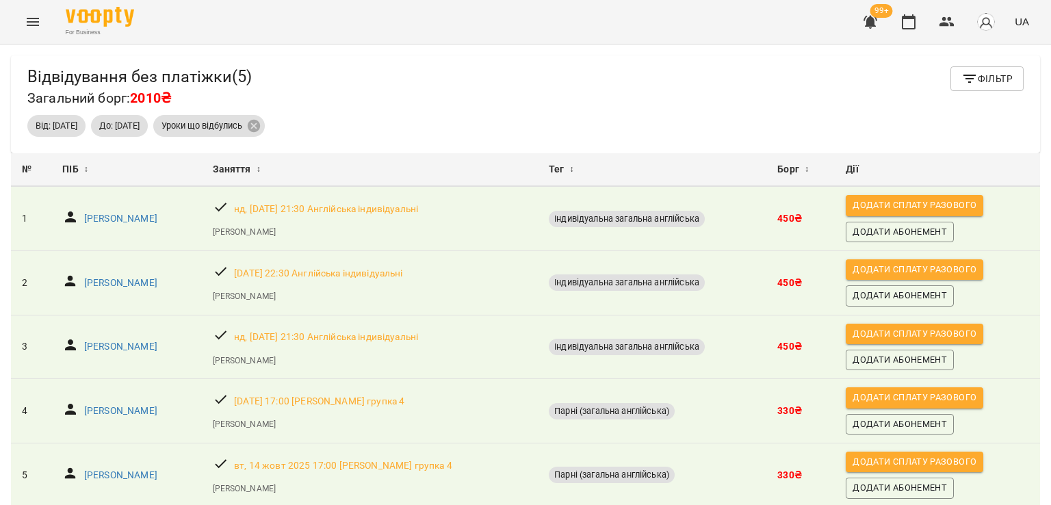
click at [43, 29] on button "Menu" at bounding box center [32, 21] width 33 height 33
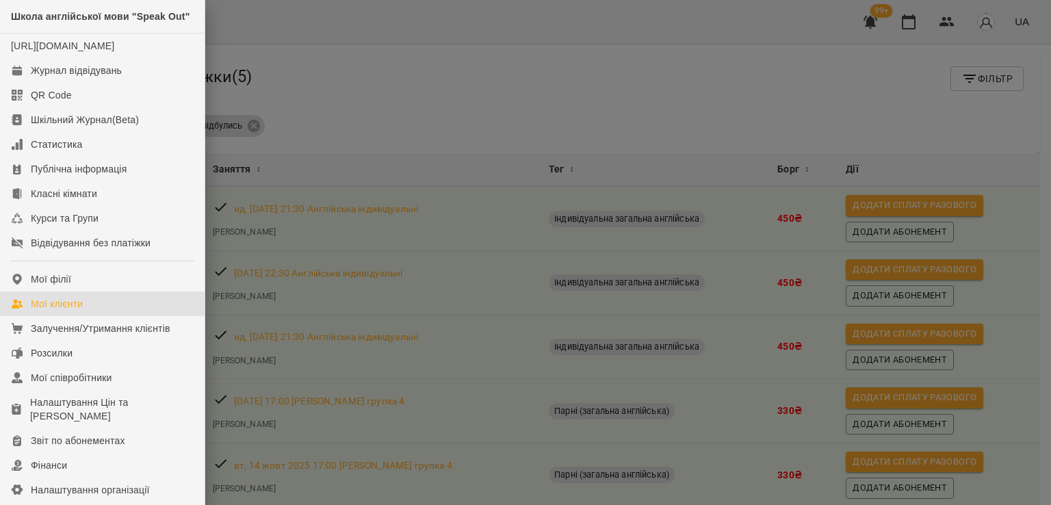
click at [103, 316] on link "Мої клієнти" at bounding box center [102, 303] width 205 height 25
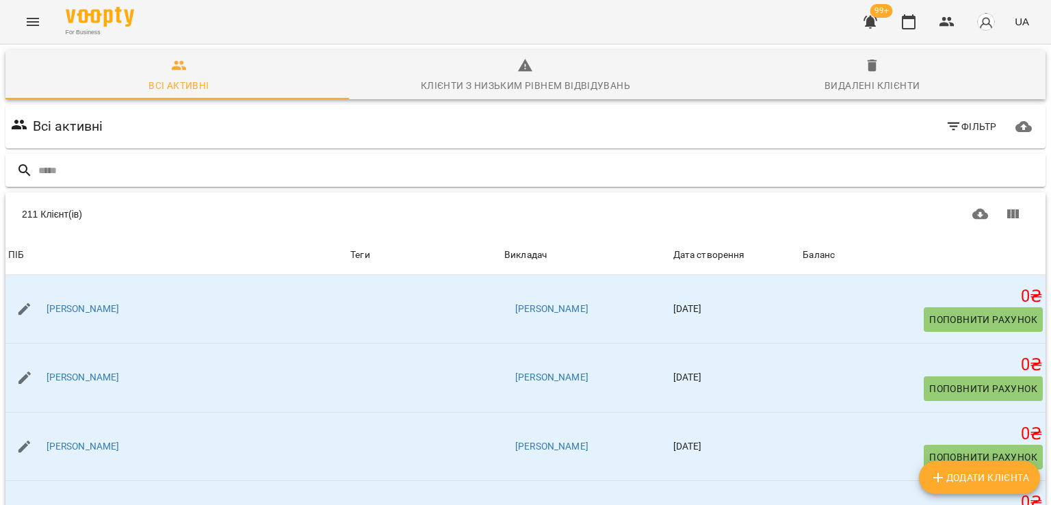
click at [107, 173] on input "text" at bounding box center [538, 170] width 1001 height 23
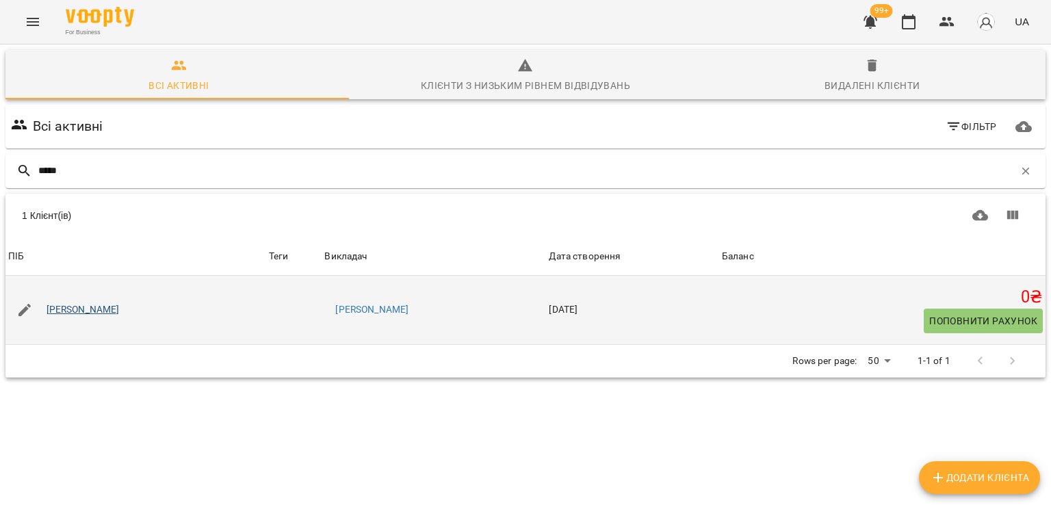
type input "*****"
click at [103, 306] on link "Ангеліна Подлипян" at bounding box center [83, 310] width 73 height 14
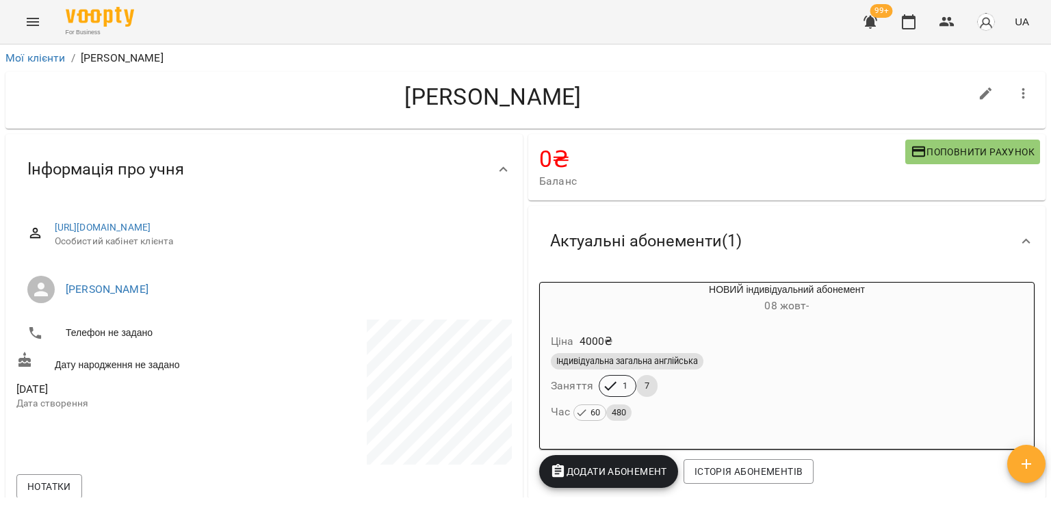
click at [876, 28] on icon "button" at bounding box center [870, 22] width 16 height 16
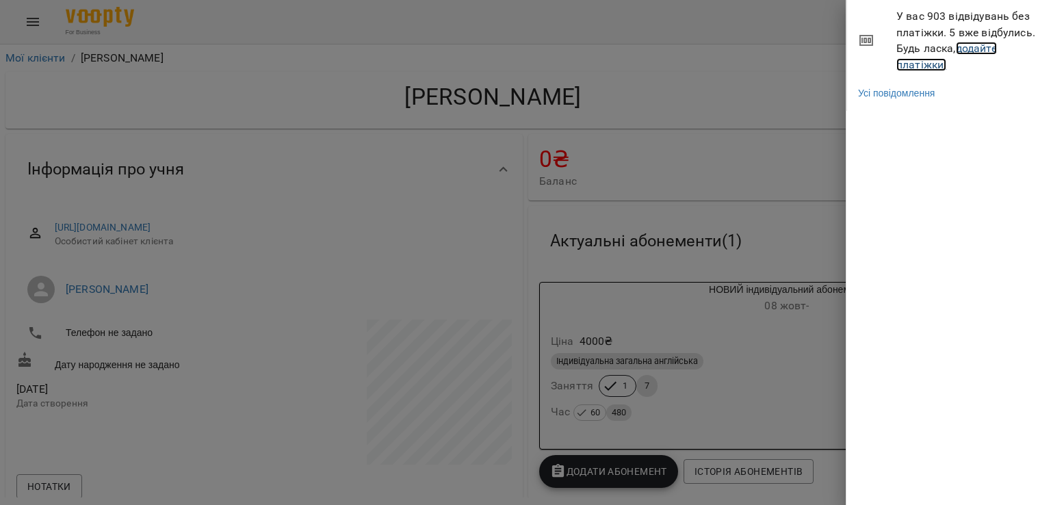
click at [915, 69] on link "додайте платіжки!" at bounding box center [946, 56] width 101 height 29
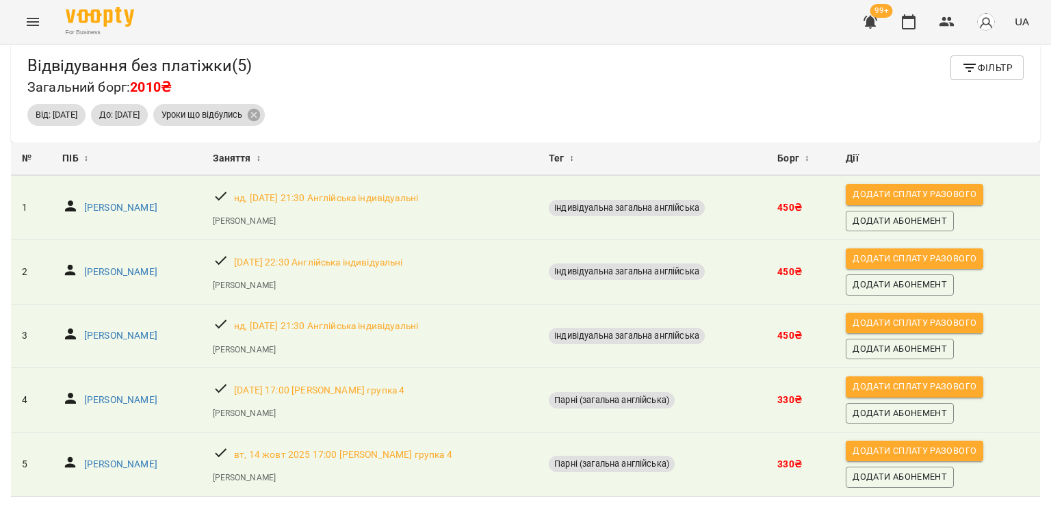
scroll to position [53, 0]
click at [39, 31] on button "Menu" at bounding box center [32, 21] width 33 height 33
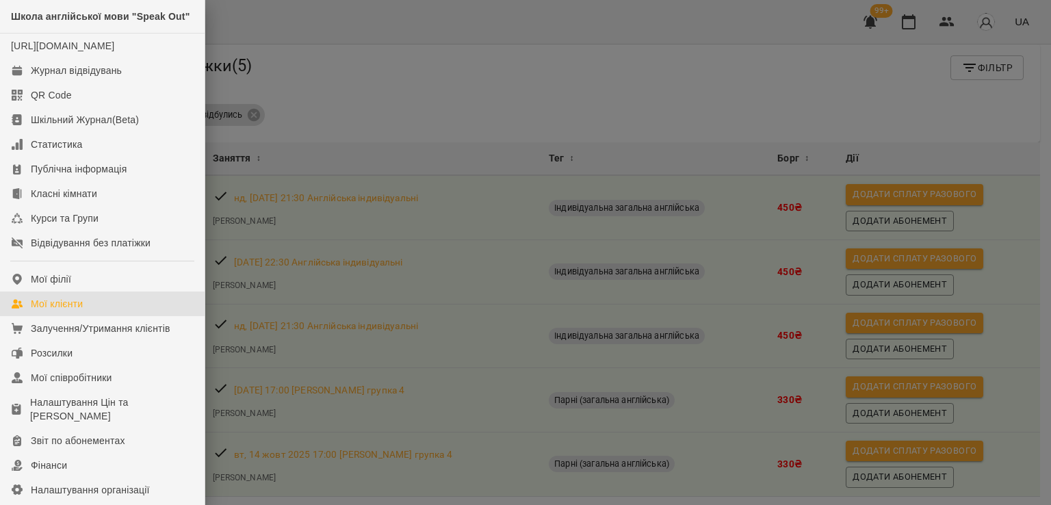
click at [83, 311] on div "Мої клієнти" at bounding box center [57, 304] width 52 height 14
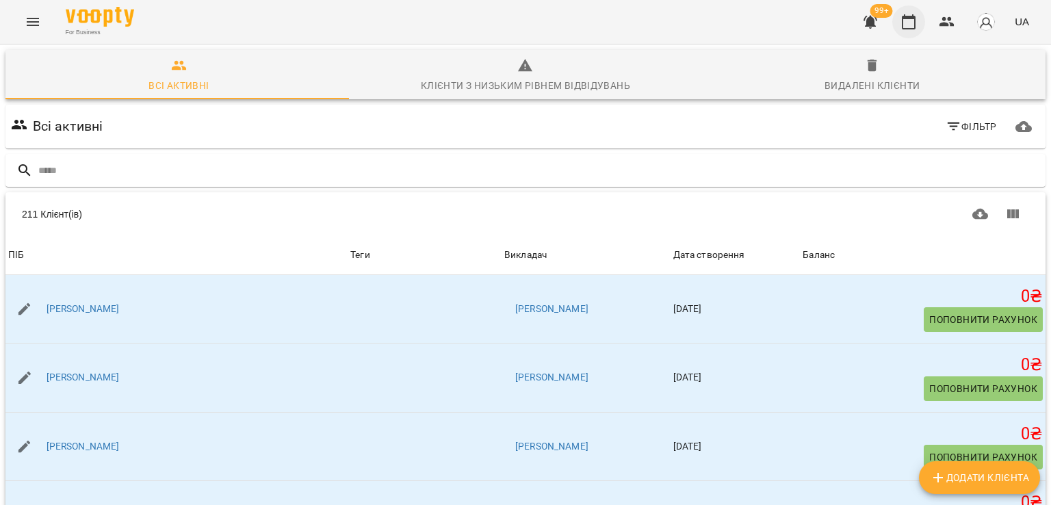
click at [910, 23] on icon "button" at bounding box center [908, 22] width 16 height 16
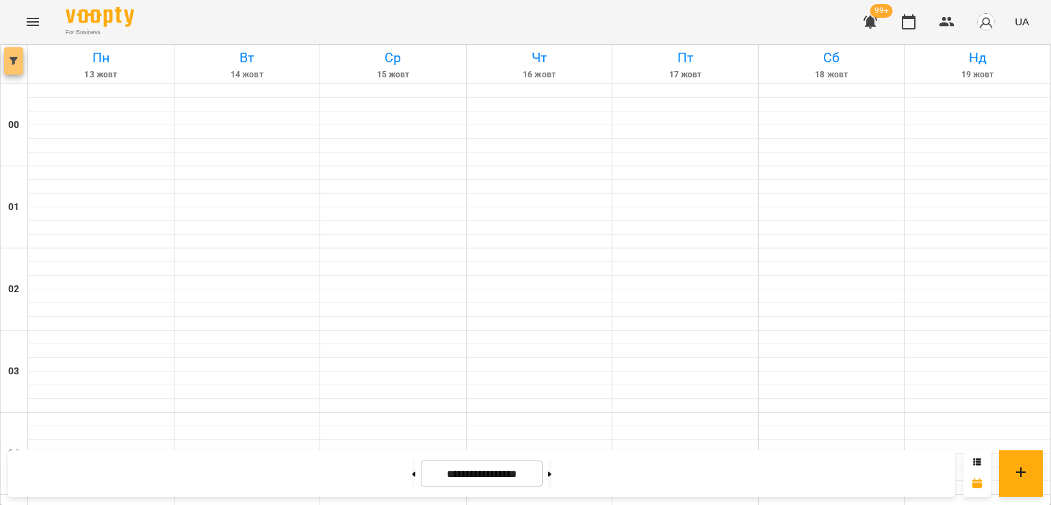
click at [12, 57] on icon "button" at bounding box center [14, 61] width 8 height 8
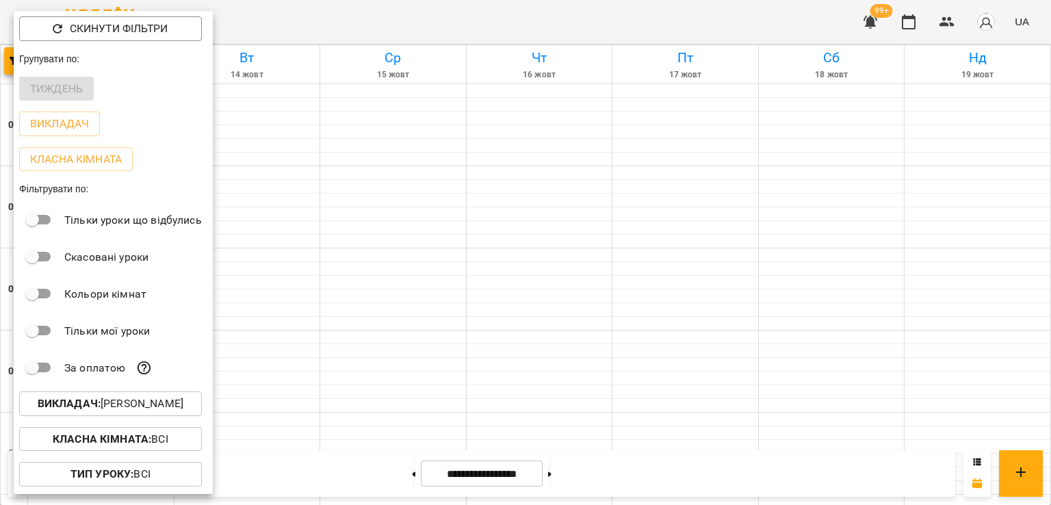
click at [102, 410] on p "Викладач : Elizabeth,Софія-Марія Прокопів" at bounding box center [111, 403] width 146 height 16
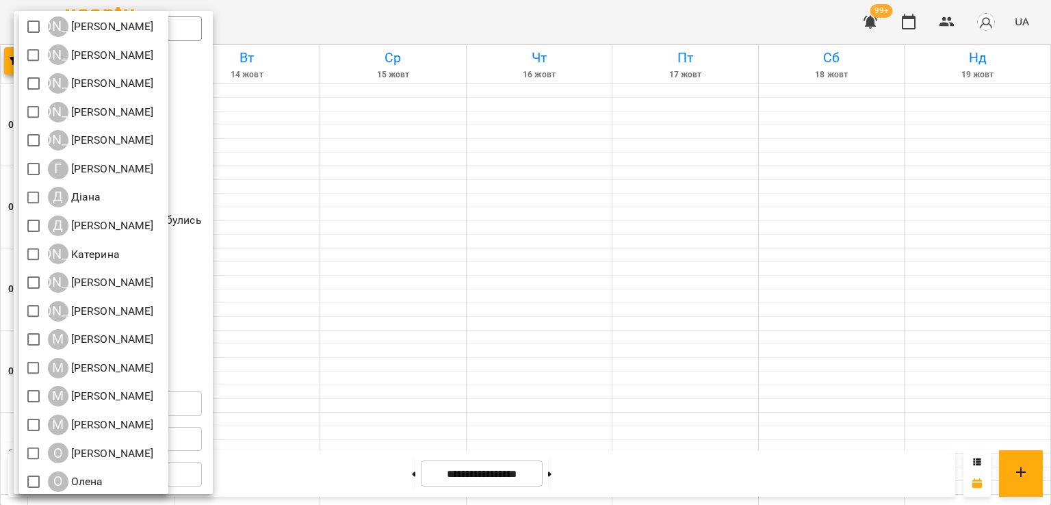
scroll to position [62, 0]
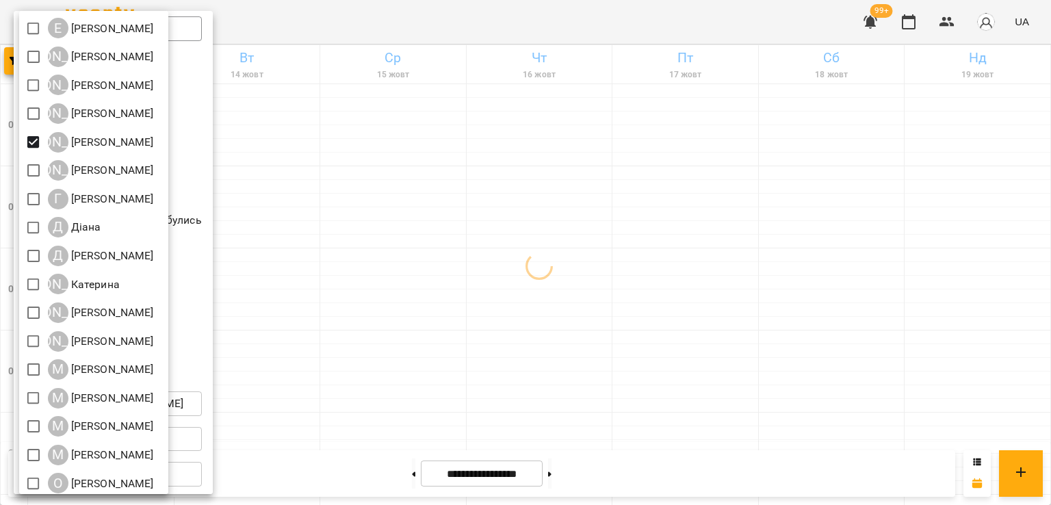
click at [443, 174] on div at bounding box center [525, 252] width 1051 height 505
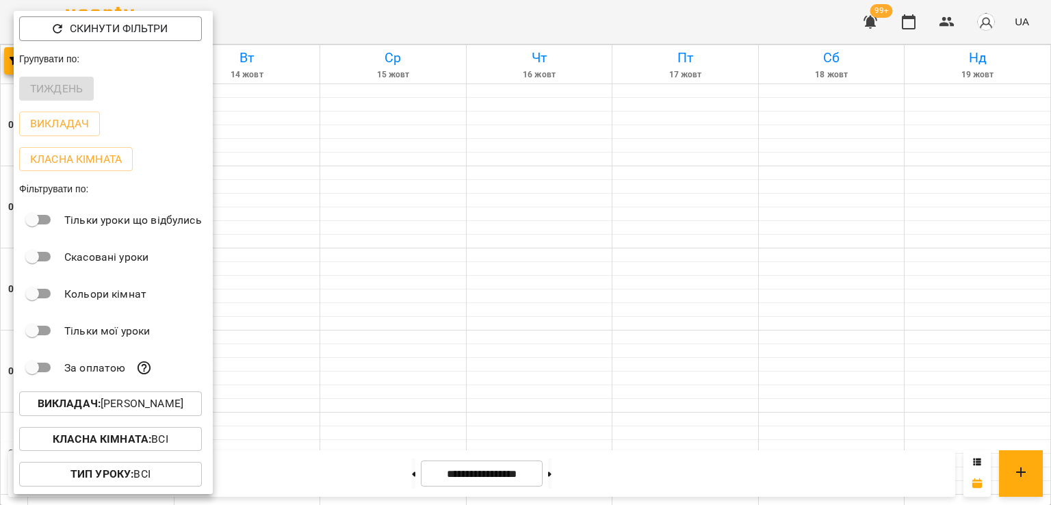
click at [443, 174] on div "Всі E Elizabeth А Аліна Рожа А Анастасія Ковінько А Анастасія Савчук А Анна Мор…" at bounding box center [525, 252] width 1051 height 505
click at [448, 209] on div at bounding box center [525, 252] width 1051 height 505
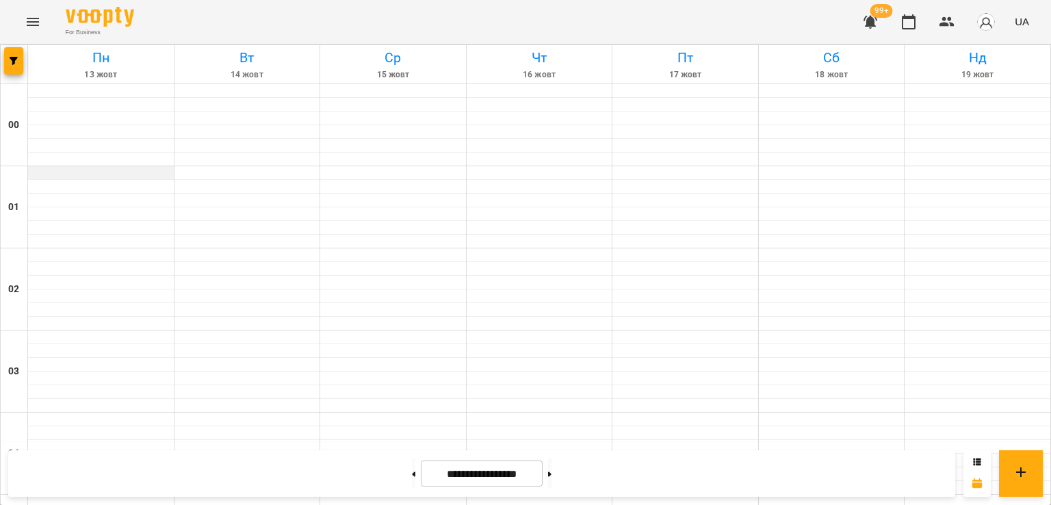
scroll to position [24, 0]
click at [18, 23] on button "Menu" at bounding box center [32, 21] width 33 height 33
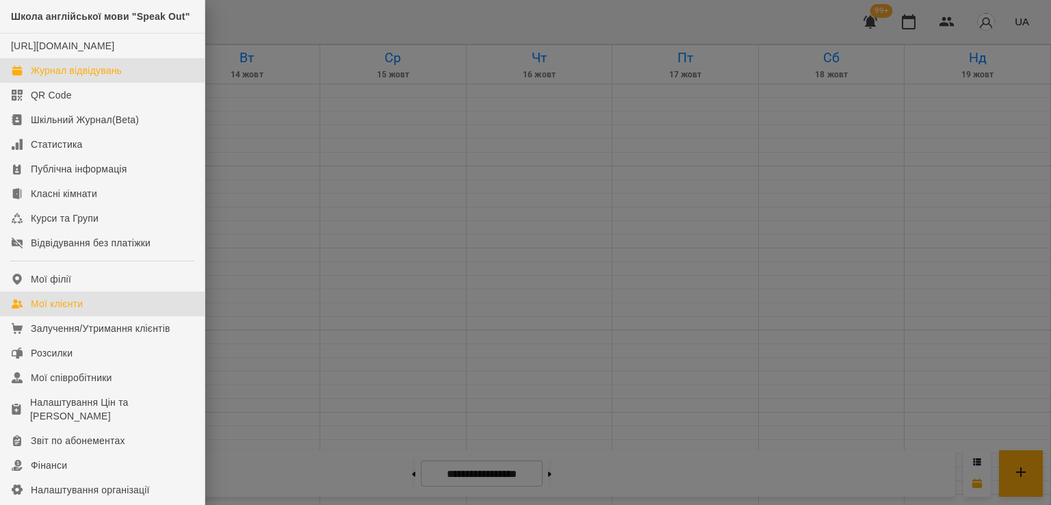
click at [62, 311] on div "Мої клієнти" at bounding box center [57, 304] width 52 height 14
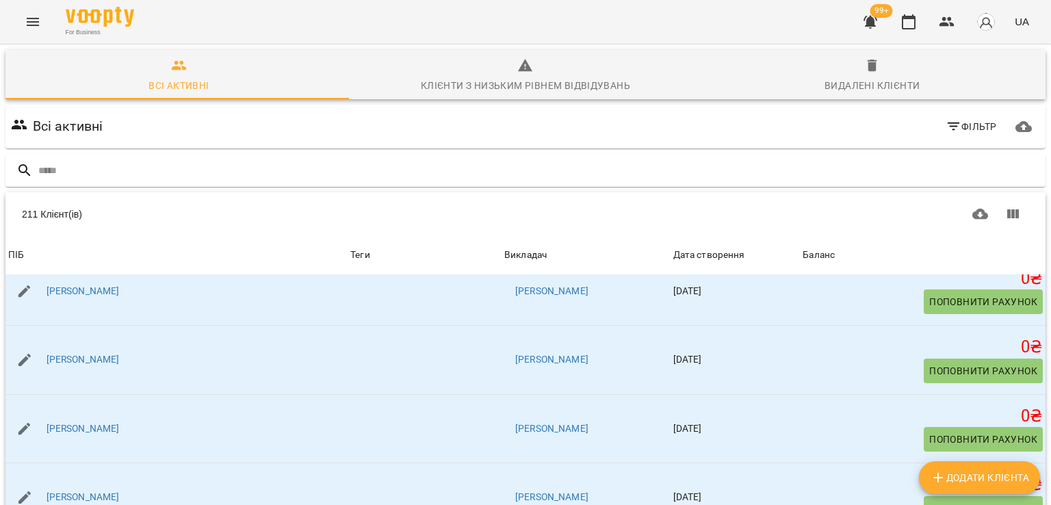
scroll to position [479, 0]
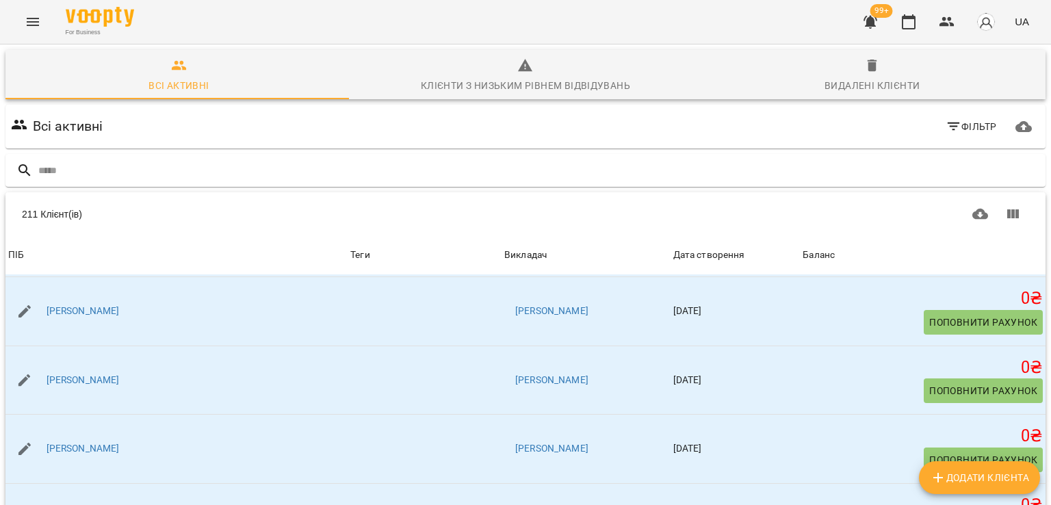
click at [38, 32] on button "Menu" at bounding box center [32, 21] width 33 height 33
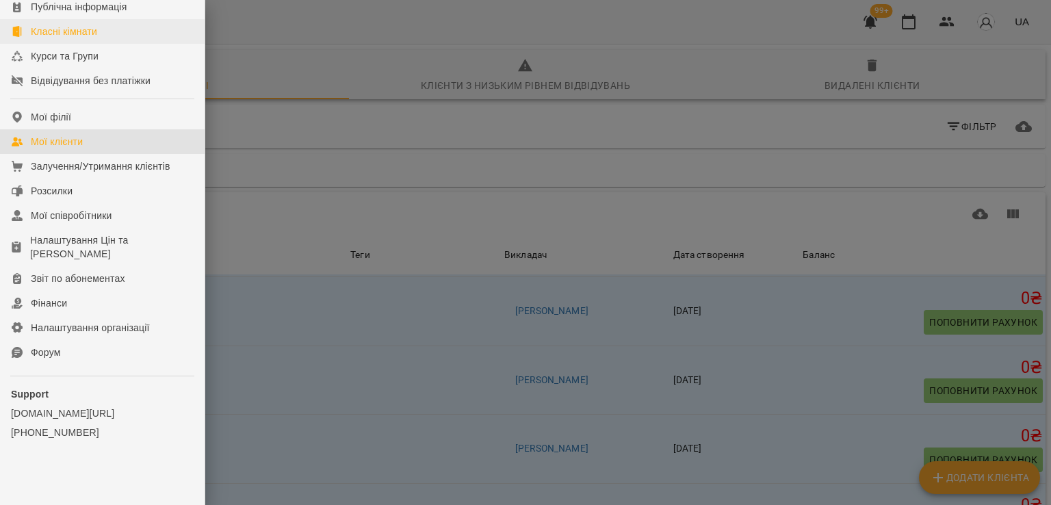
scroll to position [187, 0]
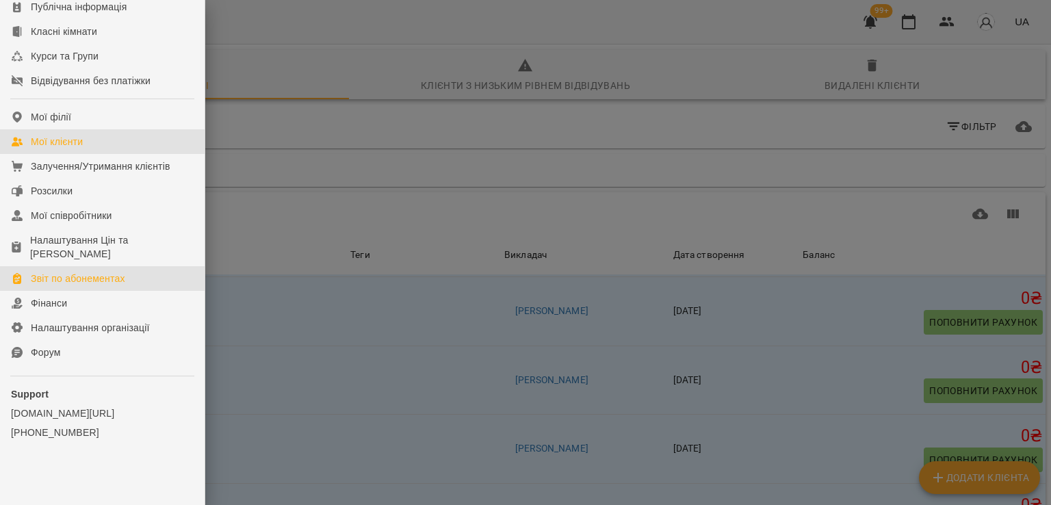
click at [98, 280] on div "Звіт по абонементах" at bounding box center [78, 279] width 94 height 14
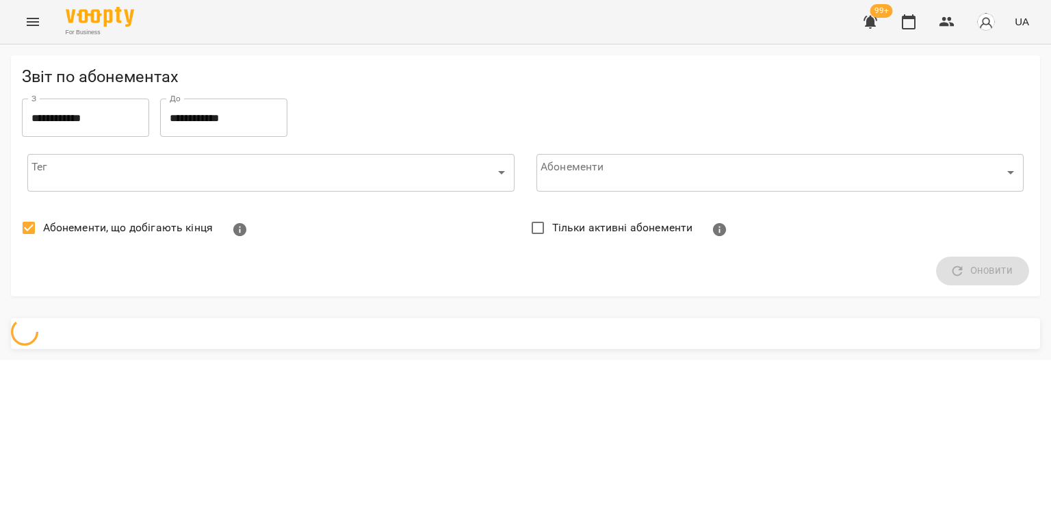
click at [98, 222] on span "Абонементи, що добігають кінця" at bounding box center [128, 228] width 170 height 16
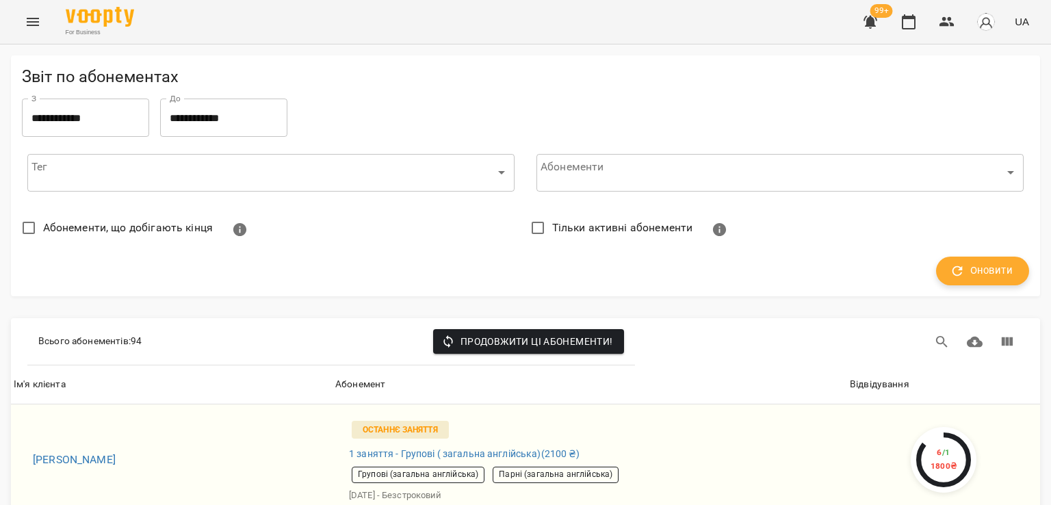
click at [990, 277] on span "Оновити" at bounding box center [982, 271] width 60 height 18
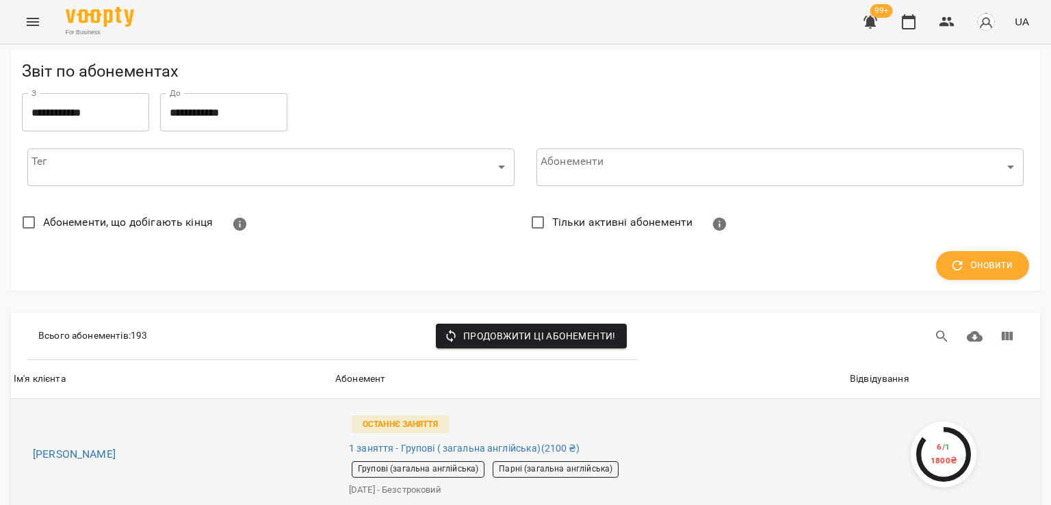
scroll to position [205, 0]
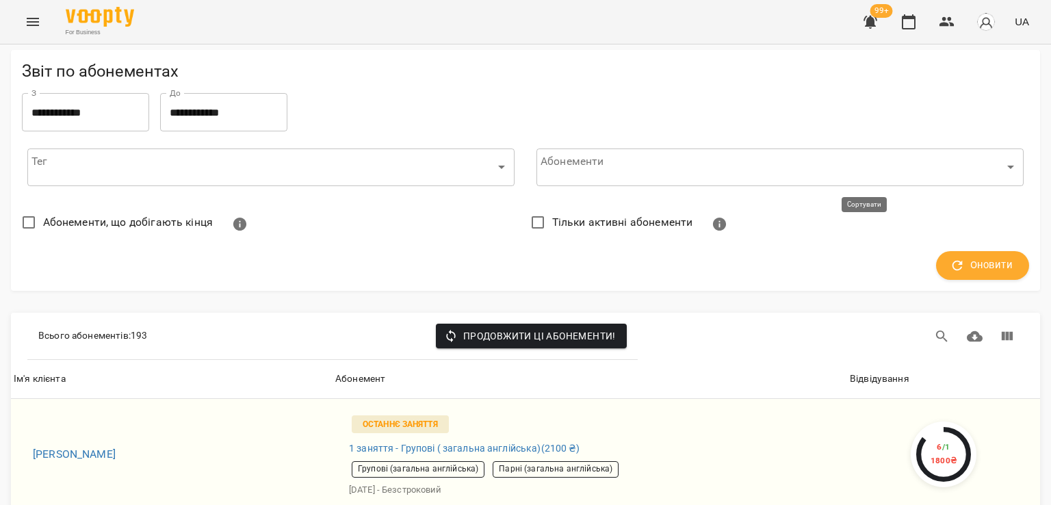
click at [873, 371] on div "Відвідування" at bounding box center [880, 379] width 60 height 16
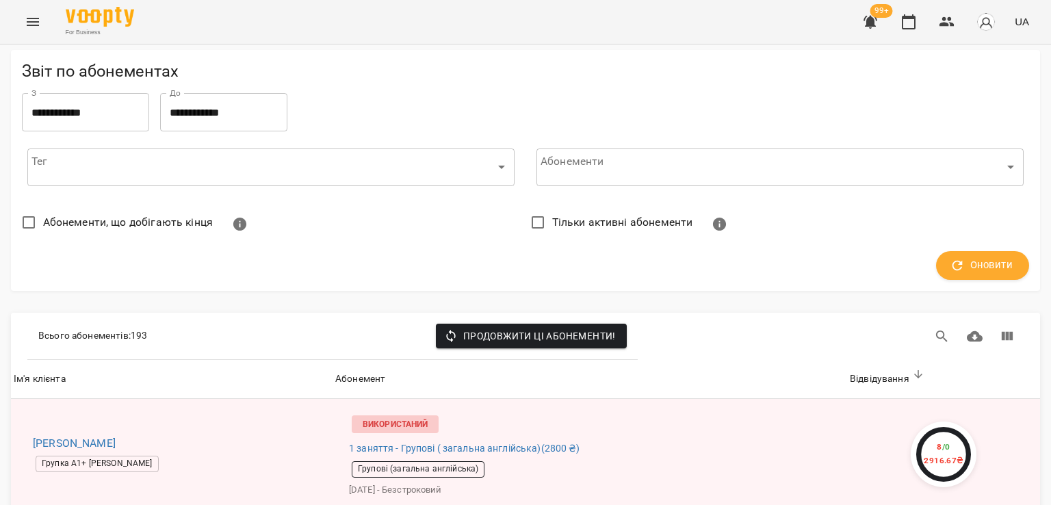
scroll to position [1300, 0]
click at [42, 21] on button "Menu" at bounding box center [32, 21] width 33 height 33
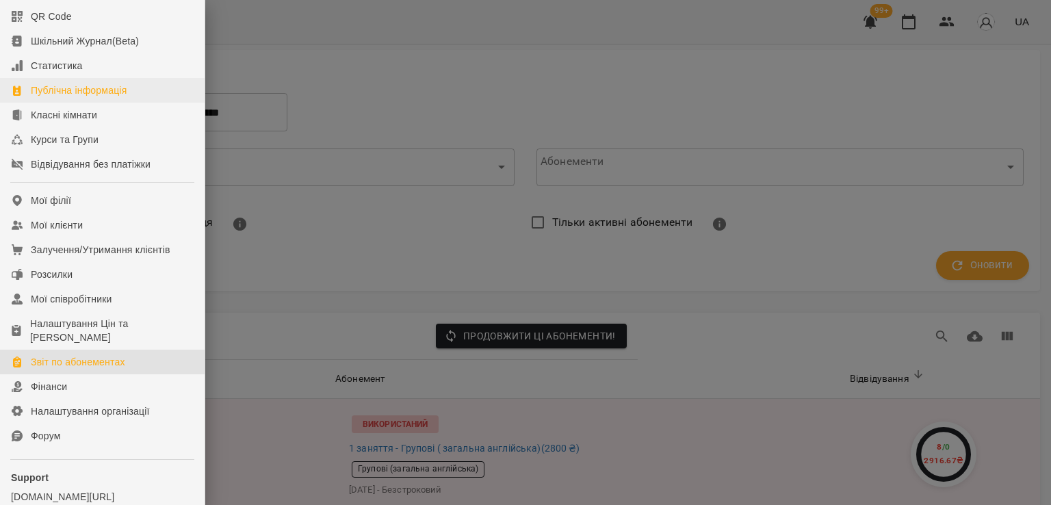
scroll to position [187, 0]
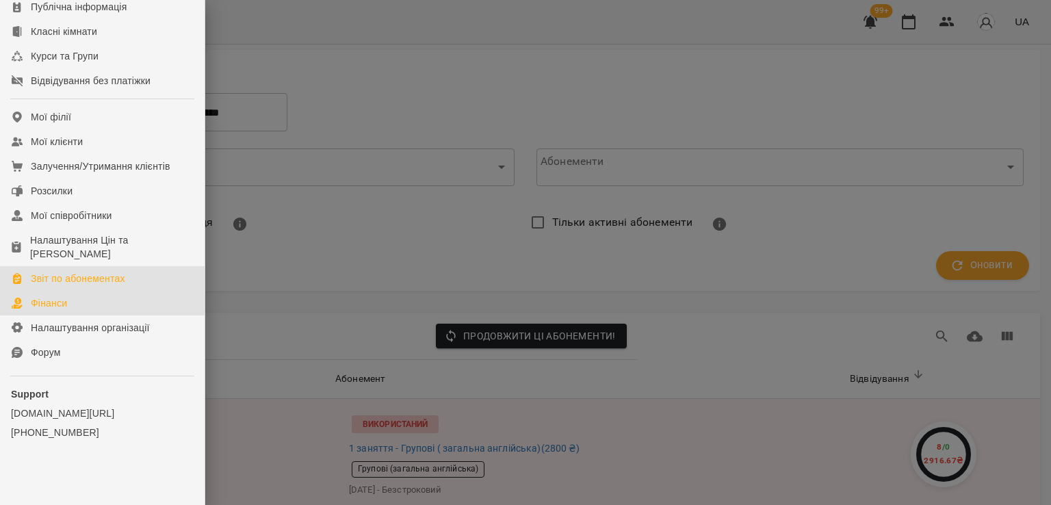
click at [77, 309] on link "Фінанси" at bounding box center [102, 303] width 205 height 25
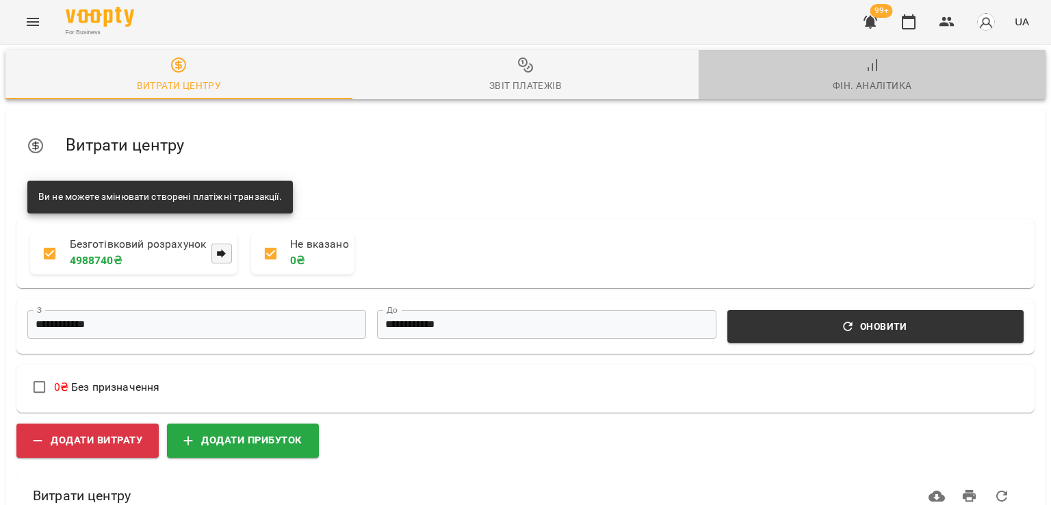
click at [889, 75] on span "Фін. Аналітика" at bounding box center [872, 75] width 330 height 37
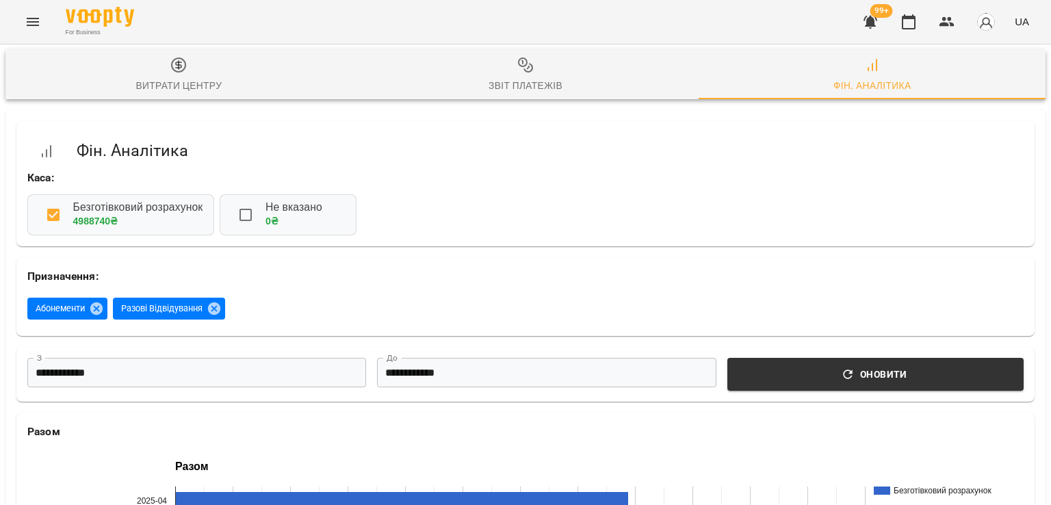
click at [27, 28] on icon "Menu" at bounding box center [33, 22] width 16 height 16
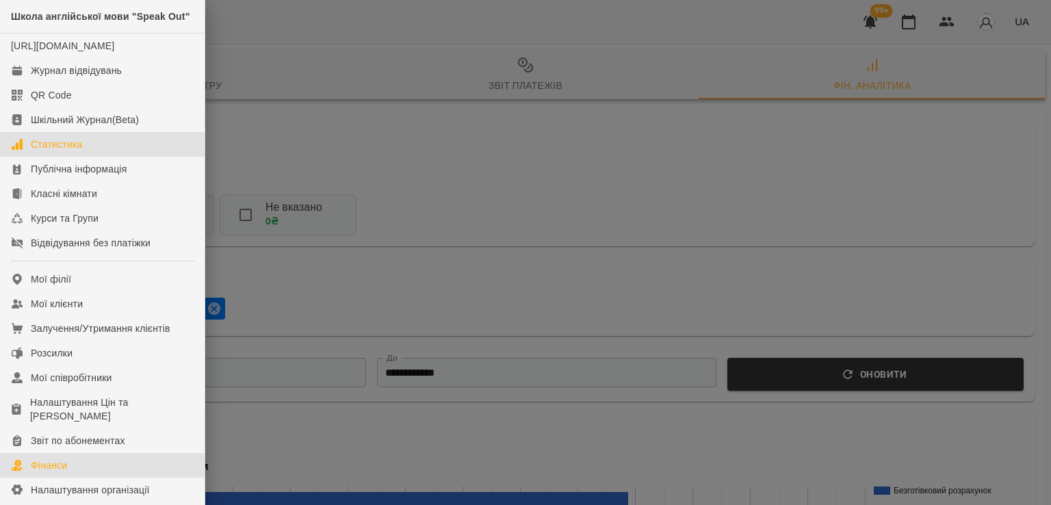
click at [52, 157] on link "Статистика" at bounding box center [102, 144] width 205 height 25
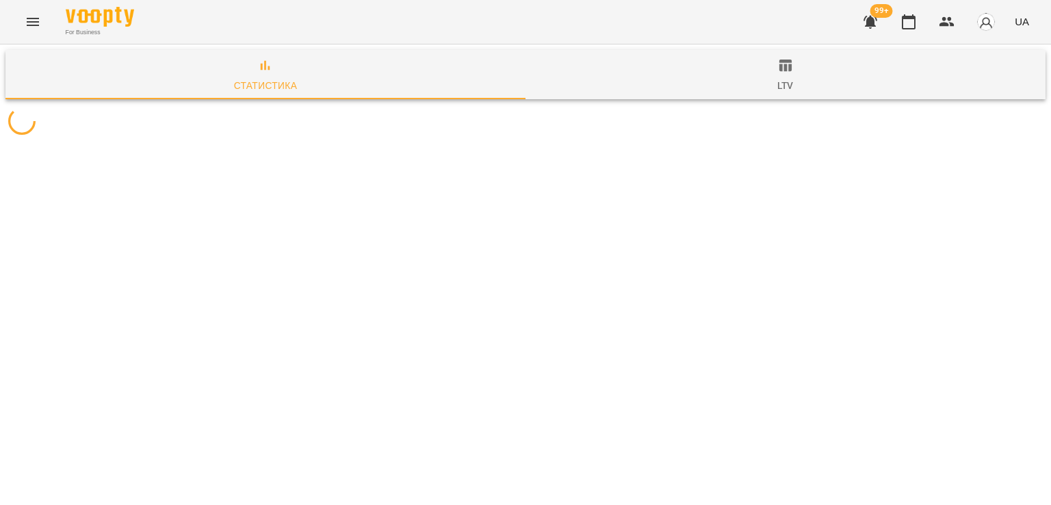
click at [783, 88] on div "ltv" at bounding box center [785, 85] width 16 height 16
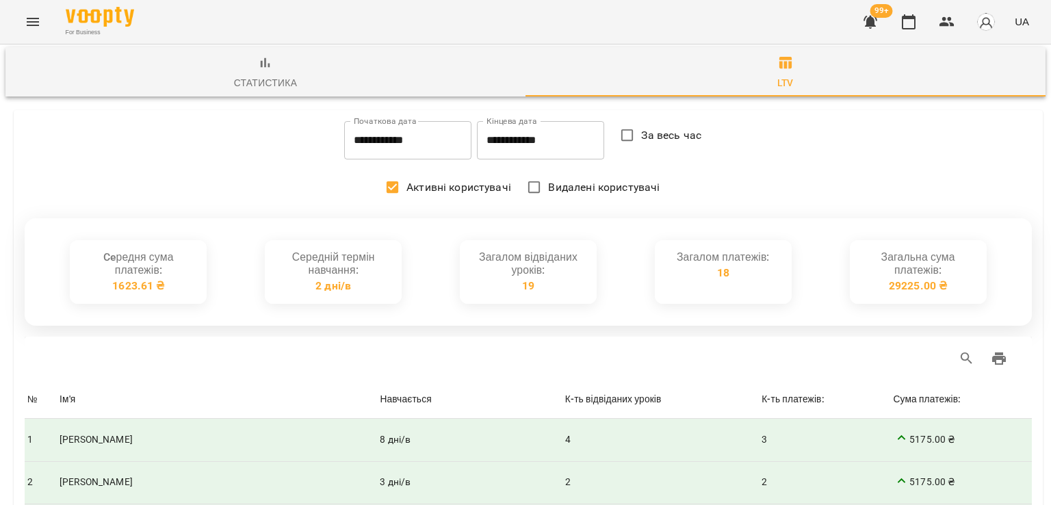
click at [42, 27] on button "Menu" at bounding box center [32, 21] width 33 height 33
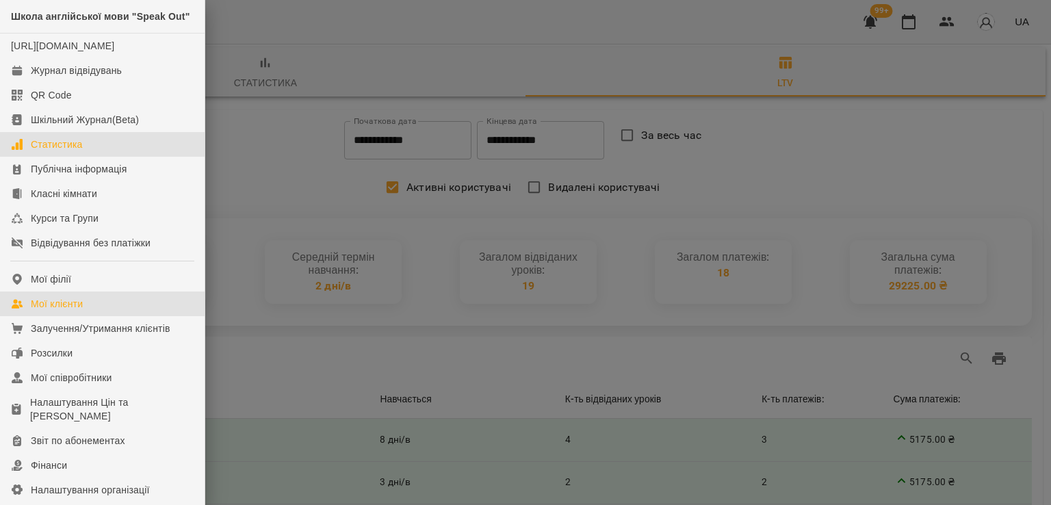
click at [60, 311] on div "Мої клієнти" at bounding box center [57, 304] width 52 height 14
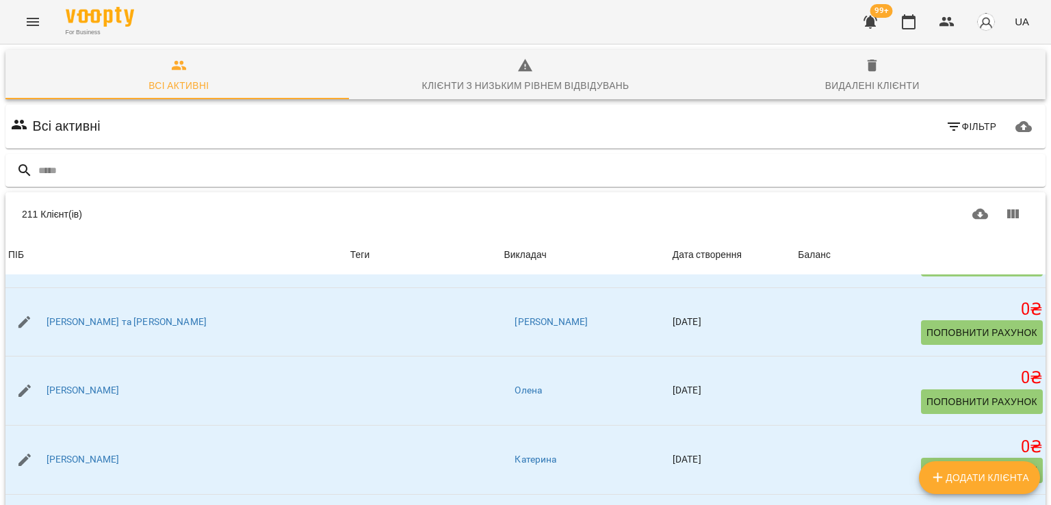
scroll to position [821, 0]
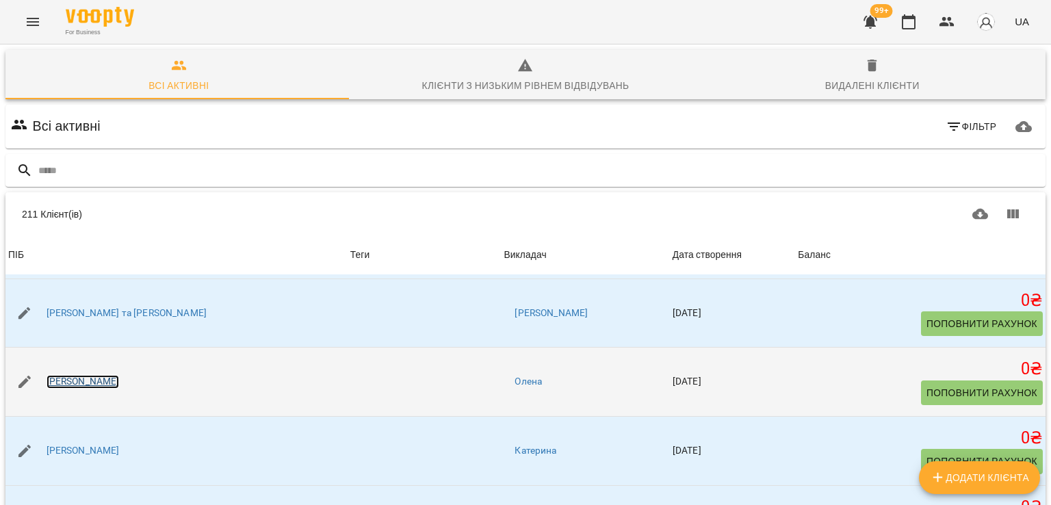
click at [98, 378] on link "Альона Рожко" at bounding box center [83, 382] width 73 height 14
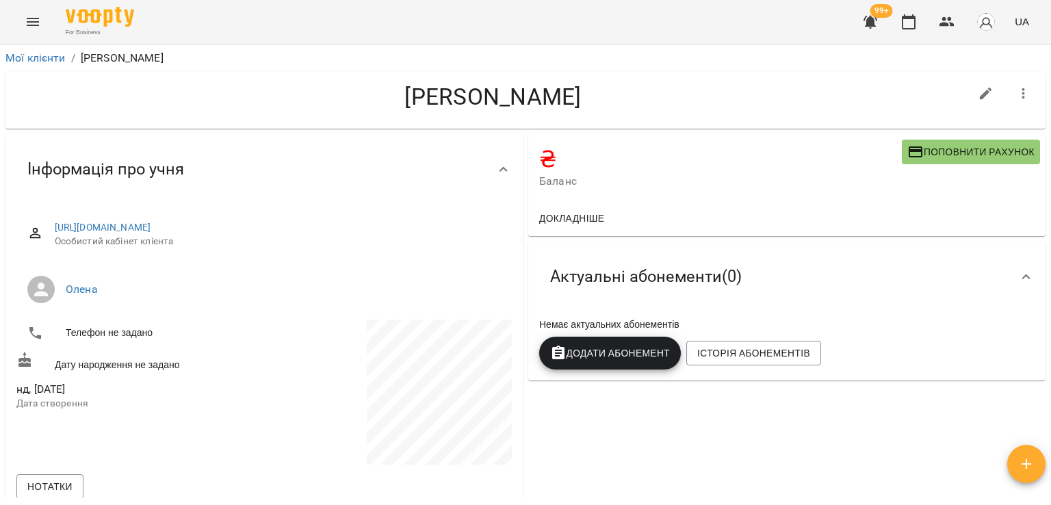
click at [1017, 86] on icon "button" at bounding box center [1023, 94] width 16 height 16
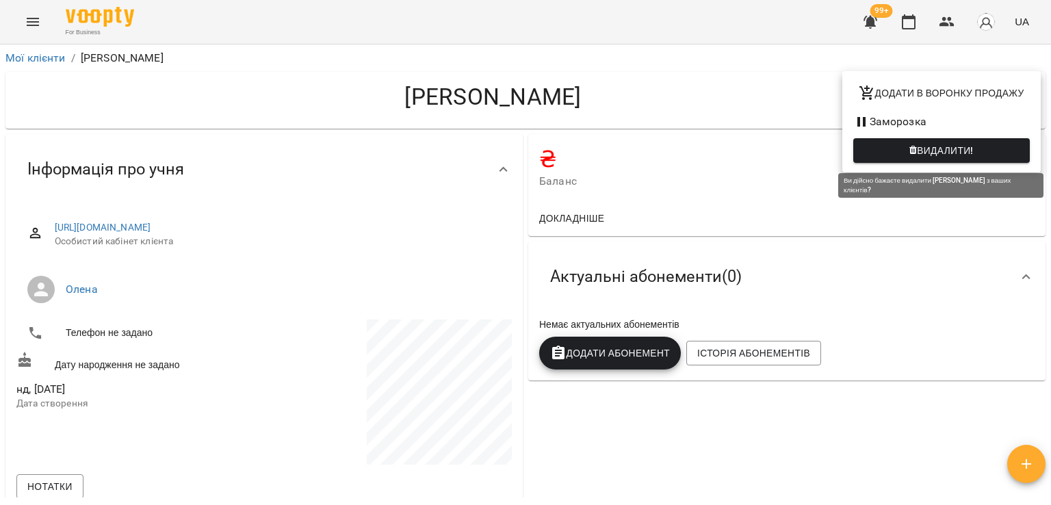
click at [928, 156] on span "Видалити!" at bounding box center [945, 150] width 57 height 16
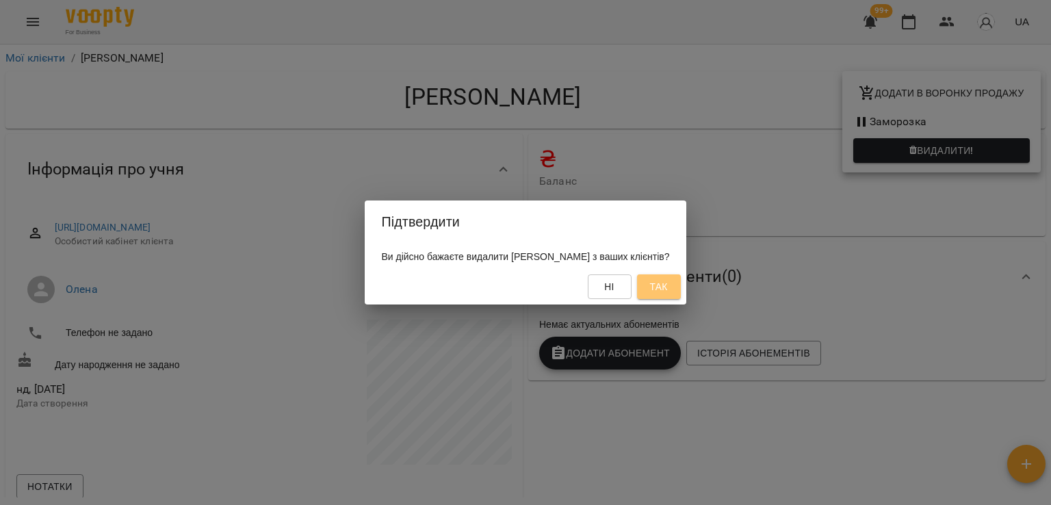
click at [667, 289] on span "Так" at bounding box center [658, 286] width 18 height 16
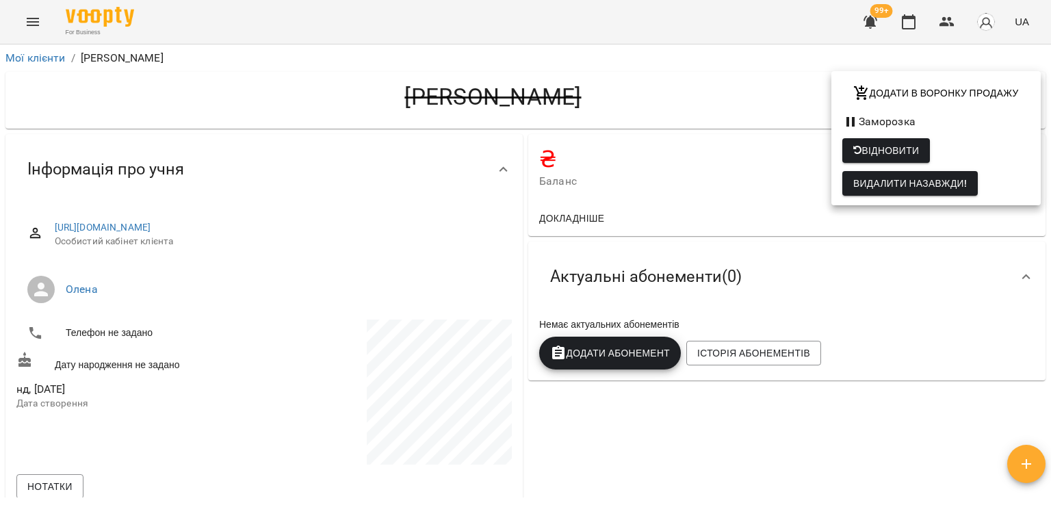
click at [43, 60] on div at bounding box center [525, 252] width 1051 height 505
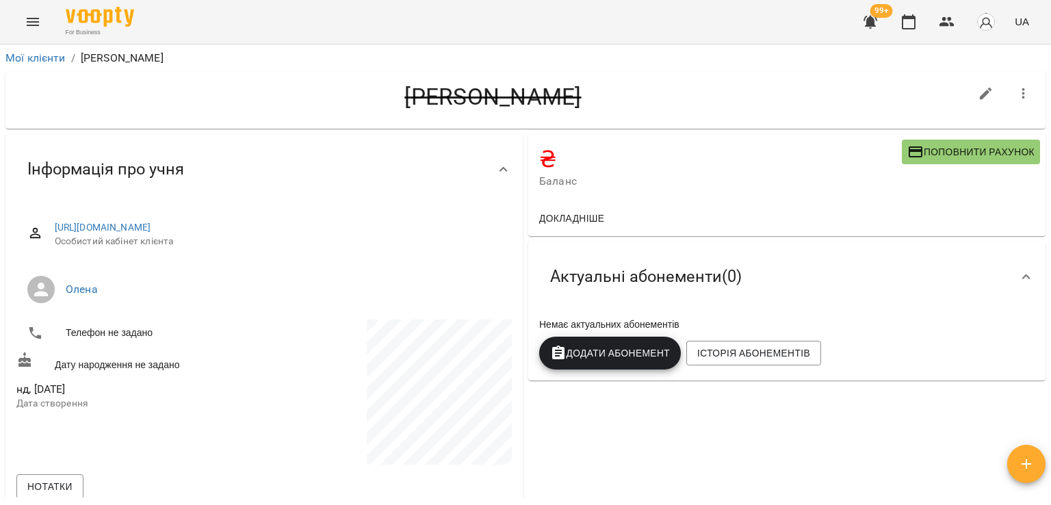
click at [1018, 92] on icon "button" at bounding box center [1023, 94] width 16 height 16
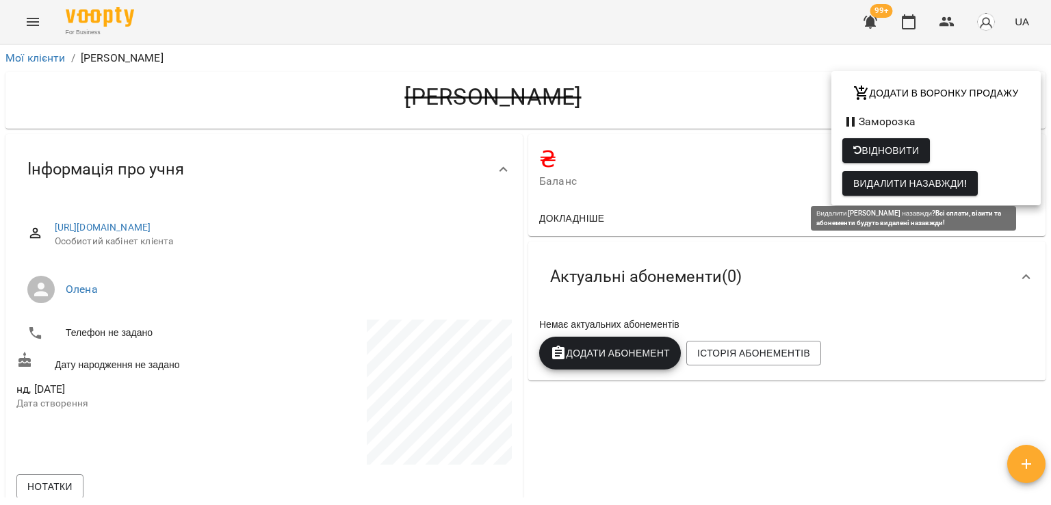
click at [944, 176] on span "Видалити назавжди!" at bounding box center [910, 183] width 114 height 16
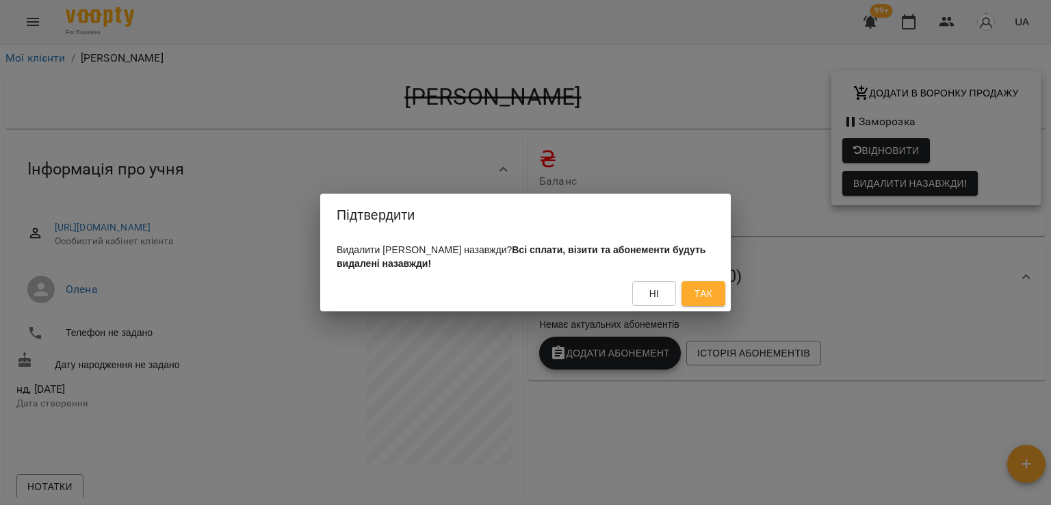
click at [707, 301] on span "Так" at bounding box center [703, 293] width 18 height 16
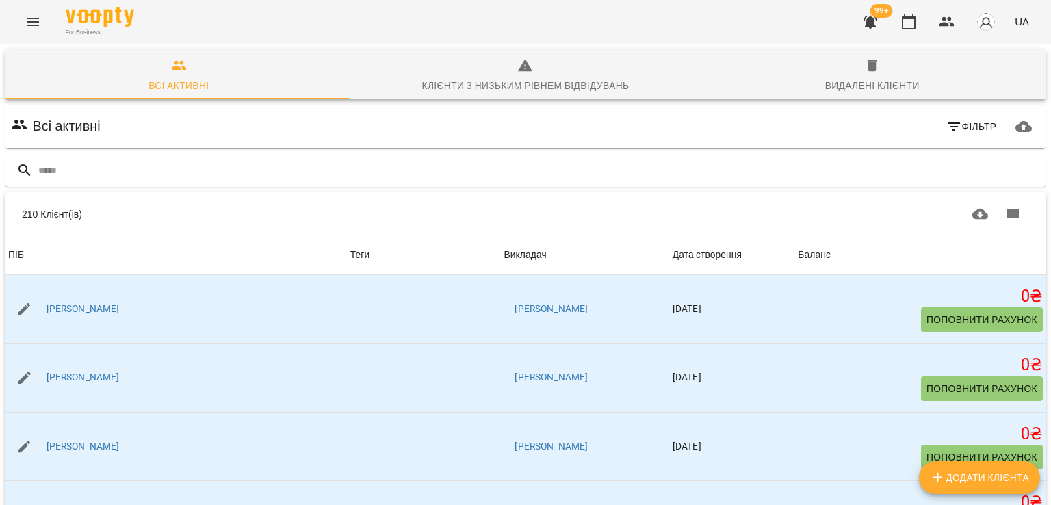
click at [27, 16] on icon "Menu" at bounding box center [33, 22] width 16 height 16
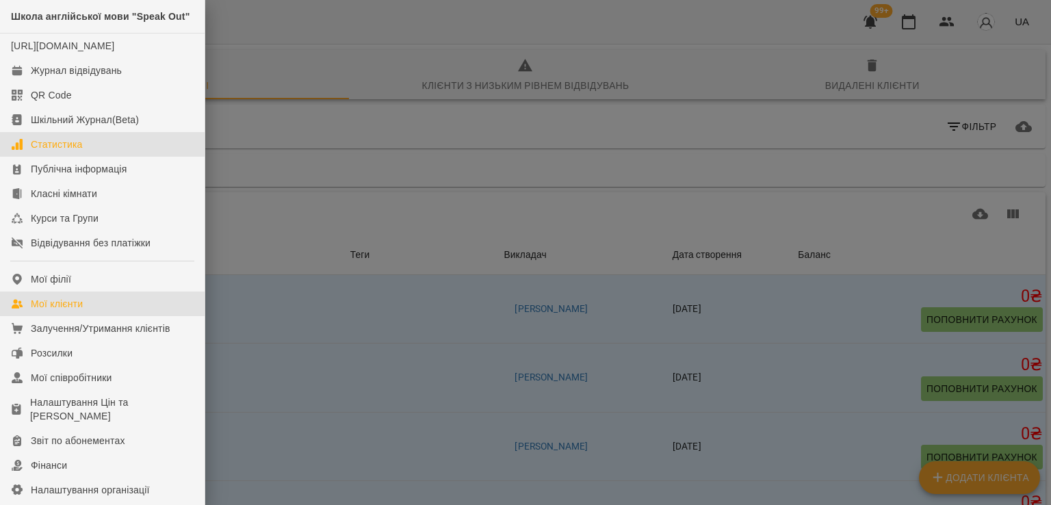
click at [60, 151] on div "Статистика" at bounding box center [57, 144] width 52 height 14
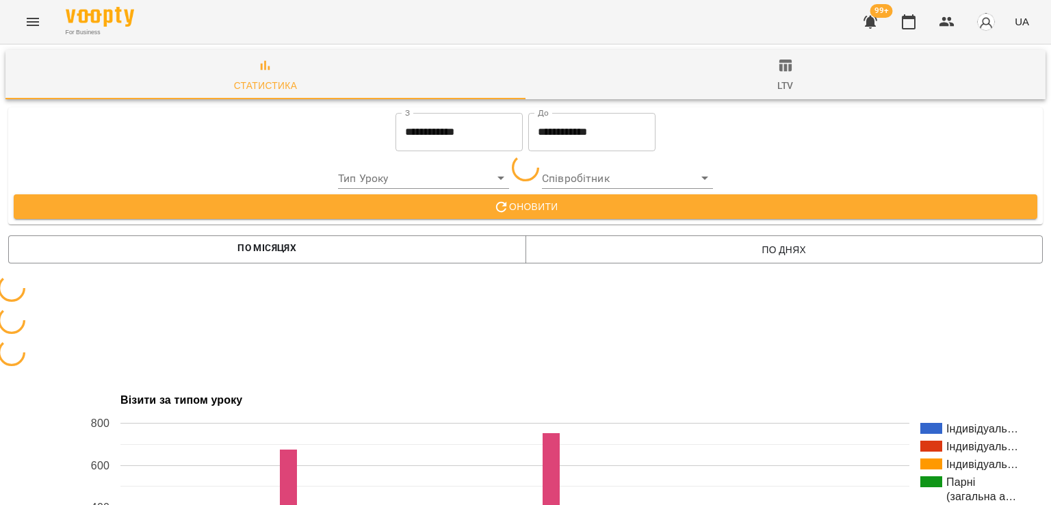
click at [744, 73] on span "ltv" at bounding box center [785, 75] width 503 height 37
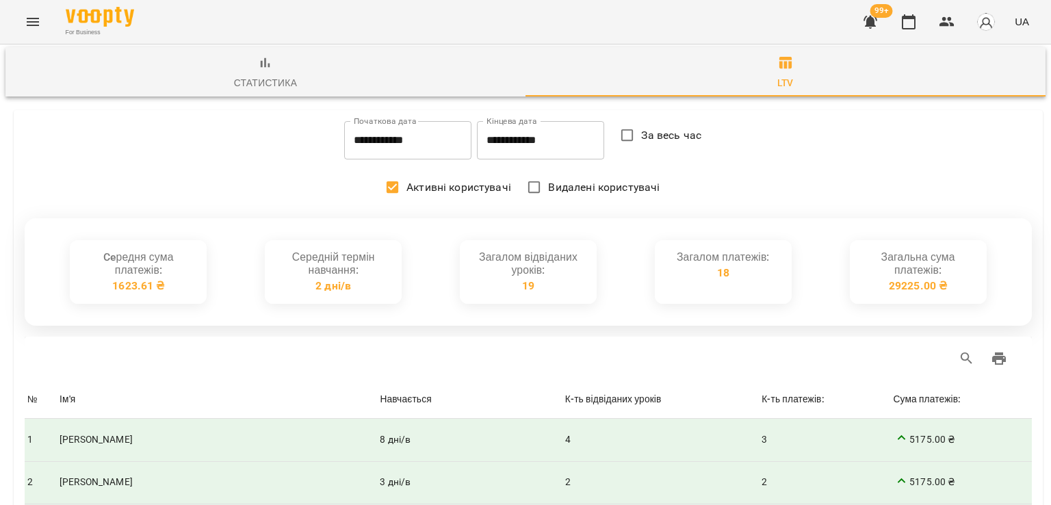
click at [49, 17] on div "For Business 99+ UA" at bounding box center [525, 22] width 1051 height 44
click at [38, 19] on icon "Menu" at bounding box center [33, 22] width 16 height 16
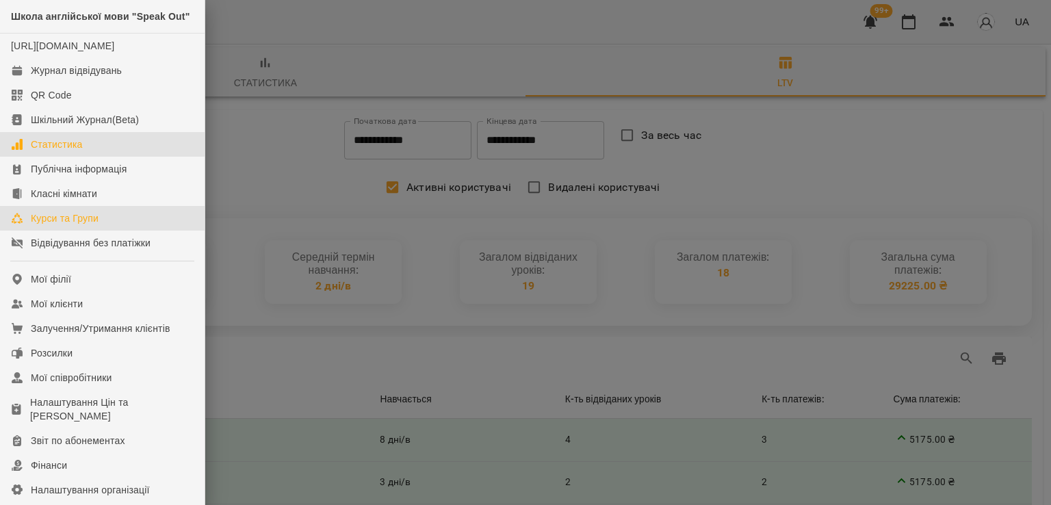
click at [44, 225] on div "Курси та Групи" at bounding box center [65, 218] width 68 height 14
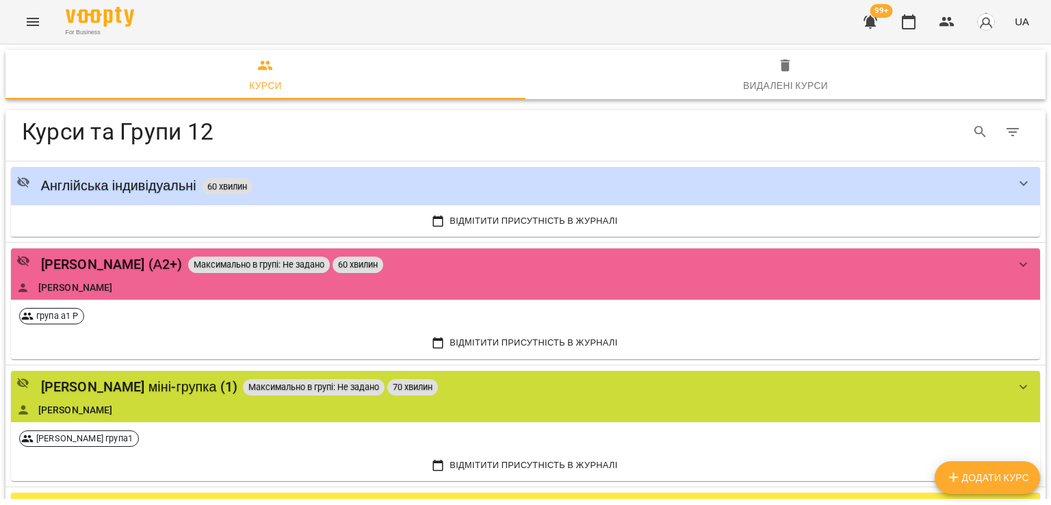
click at [1004, 135] on icon "Table Toolbar" at bounding box center [1012, 132] width 16 height 16
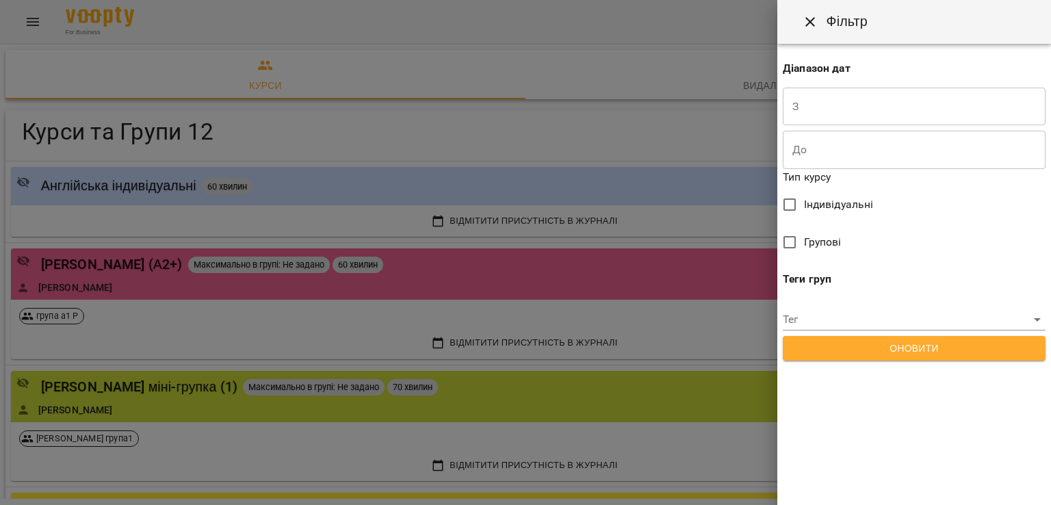
click at [729, 124] on div at bounding box center [525, 252] width 1051 height 505
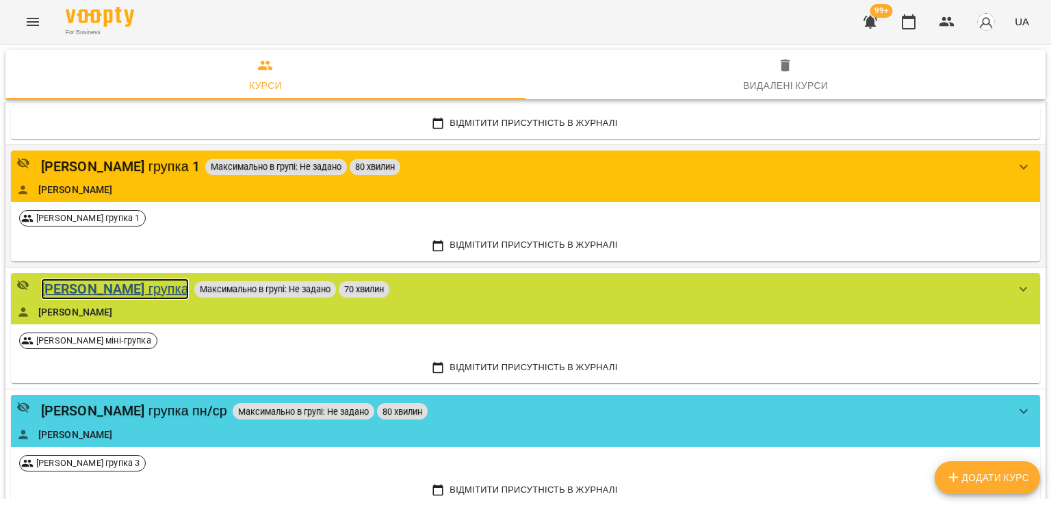
scroll to position [557, 0]
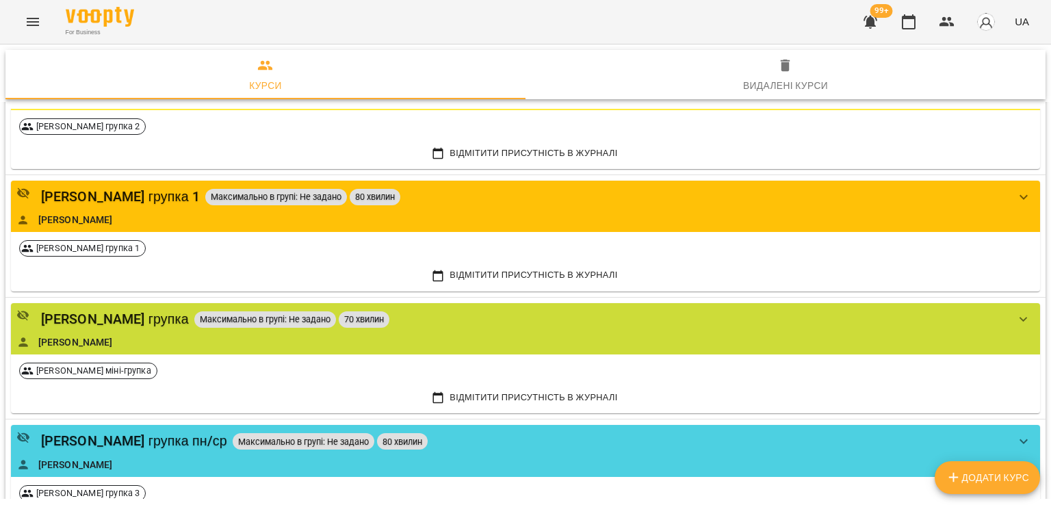
click at [39, 27] on icon "Menu" at bounding box center [33, 22] width 16 height 16
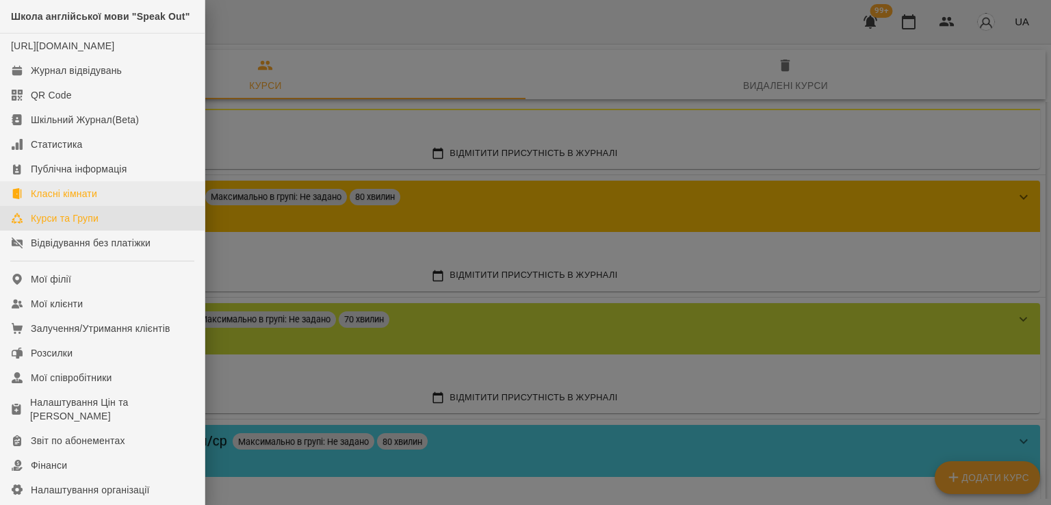
scroll to position [187, 0]
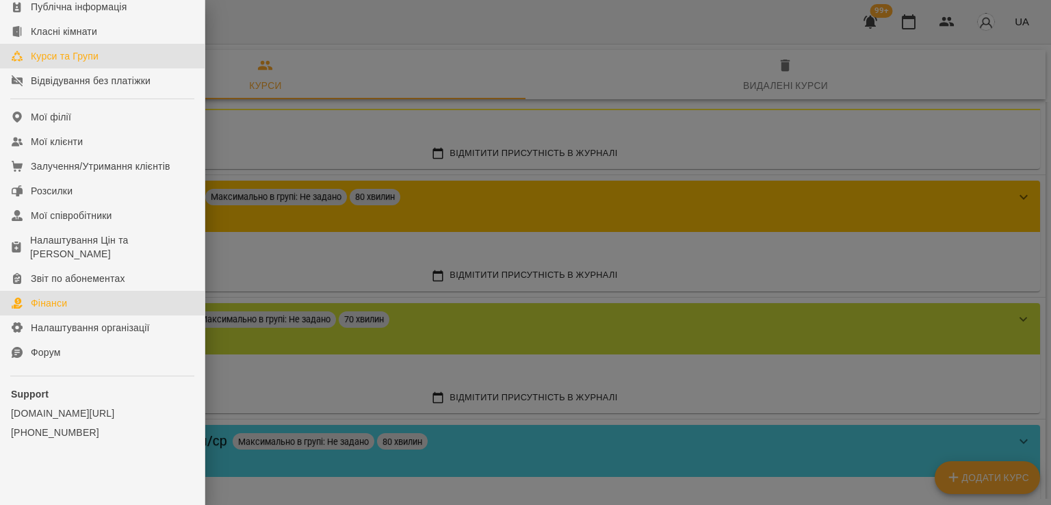
click at [88, 302] on link "Фінанси" at bounding box center [102, 303] width 205 height 25
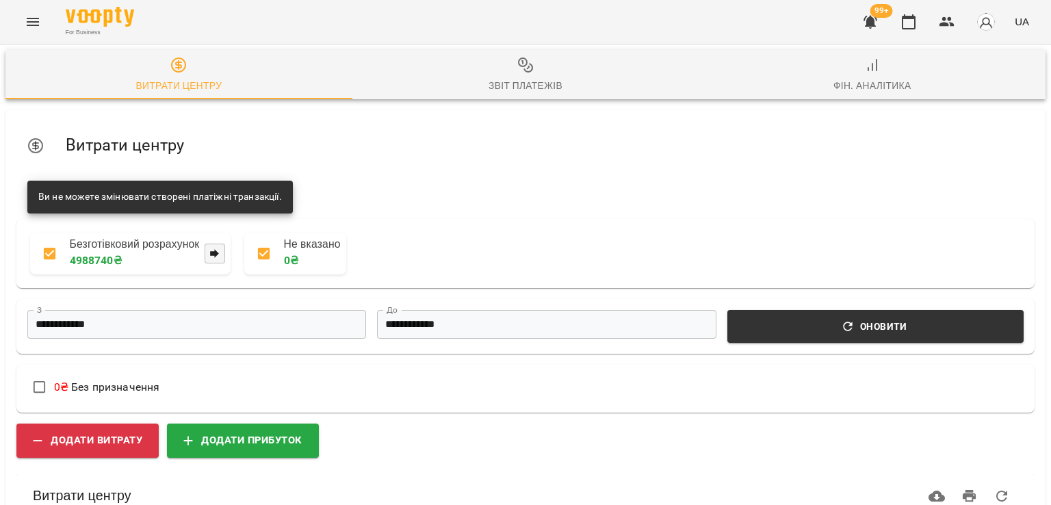
click at [908, 77] on span "Фін. Аналітика" at bounding box center [872, 75] width 330 height 37
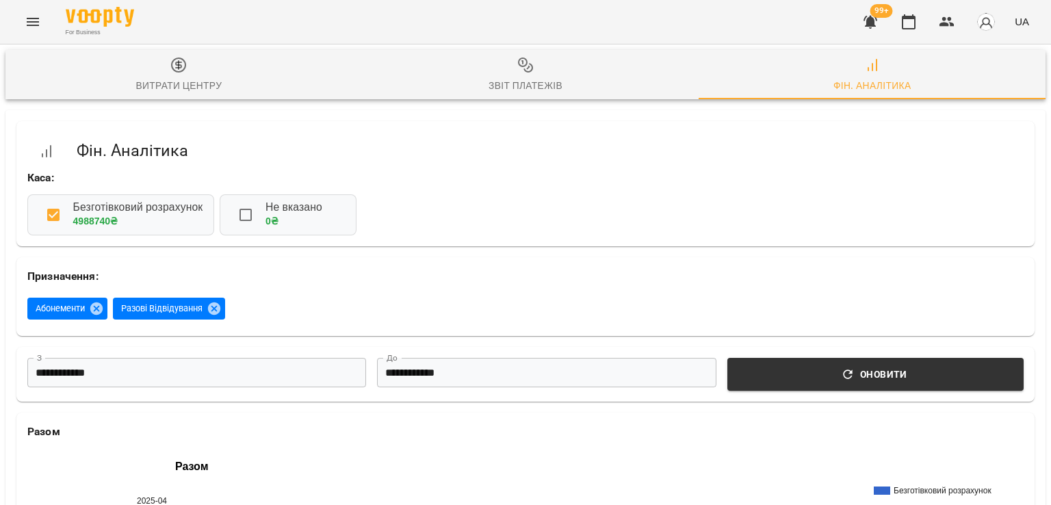
scroll to position [342, 0]
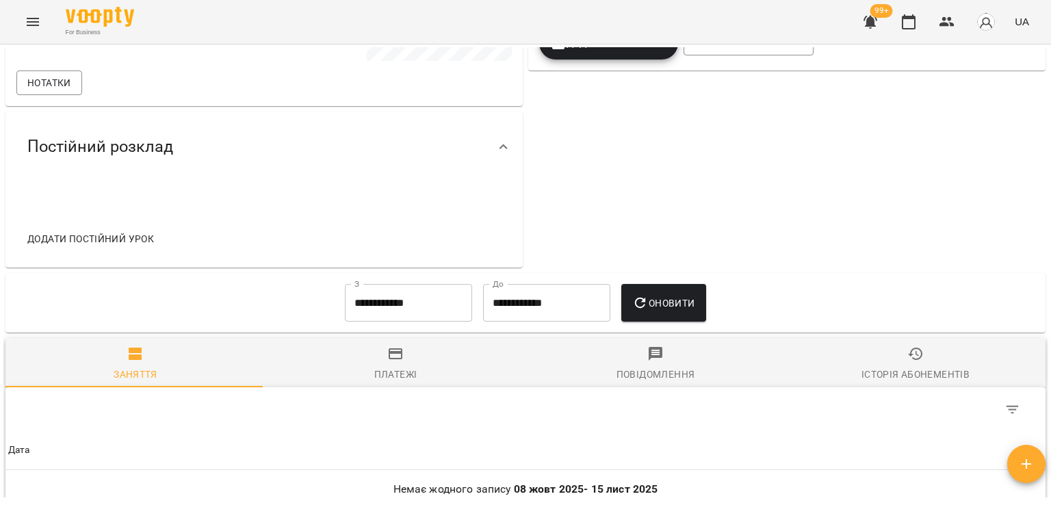
scroll to position [410, 0]
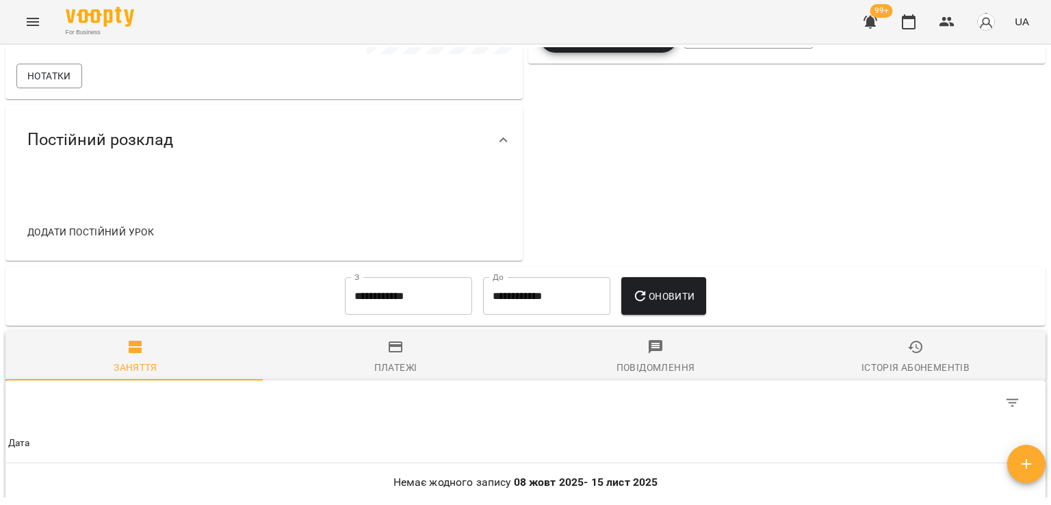
click at [462, 280] on input "**********" at bounding box center [408, 296] width 127 height 38
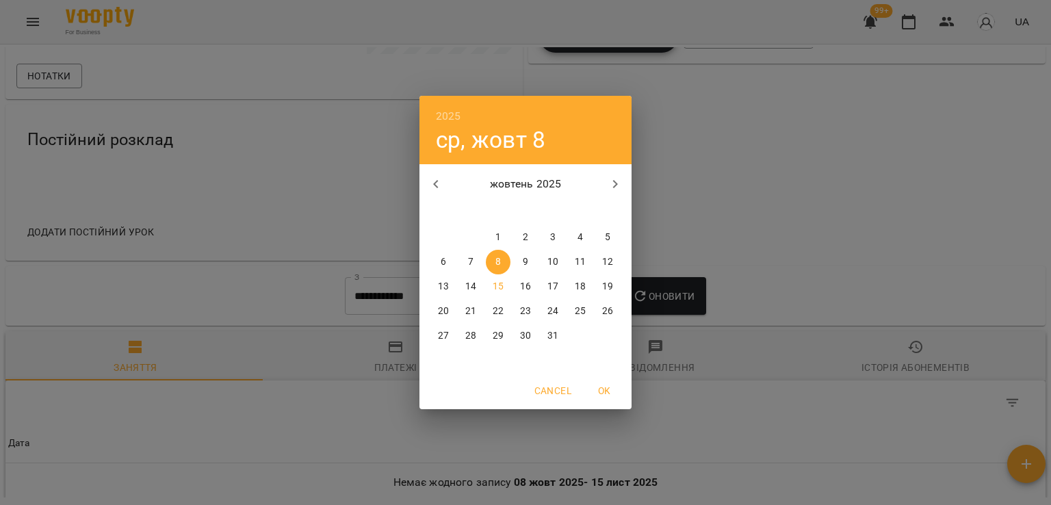
click at [435, 184] on icon "button" at bounding box center [436, 184] width 16 height 16
click at [446, 304] on p "18" at bounding box center [443, 311] width 11 height 14
type input "**********"
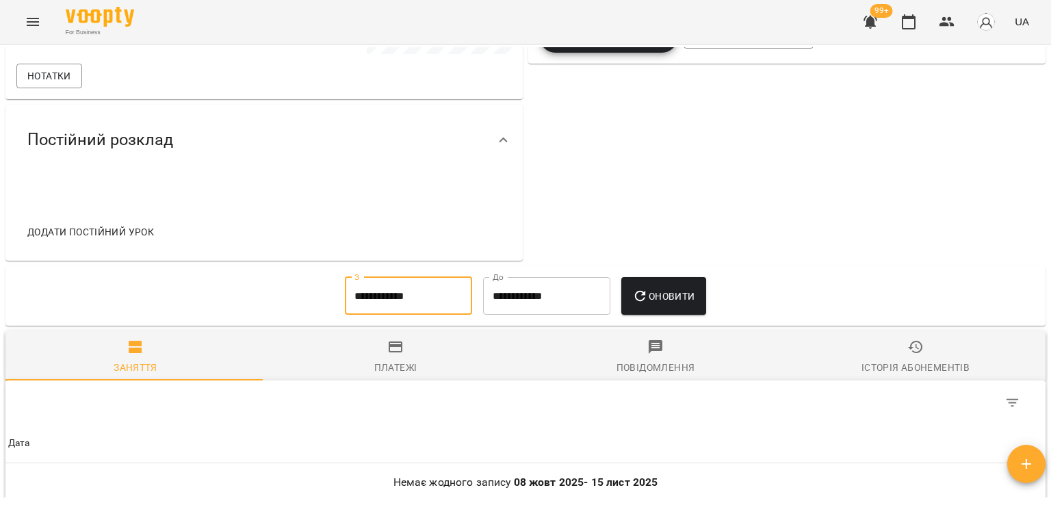
click at [654, 298] on span "Оновити" at bounding box center [663, 296] width 62 height 16
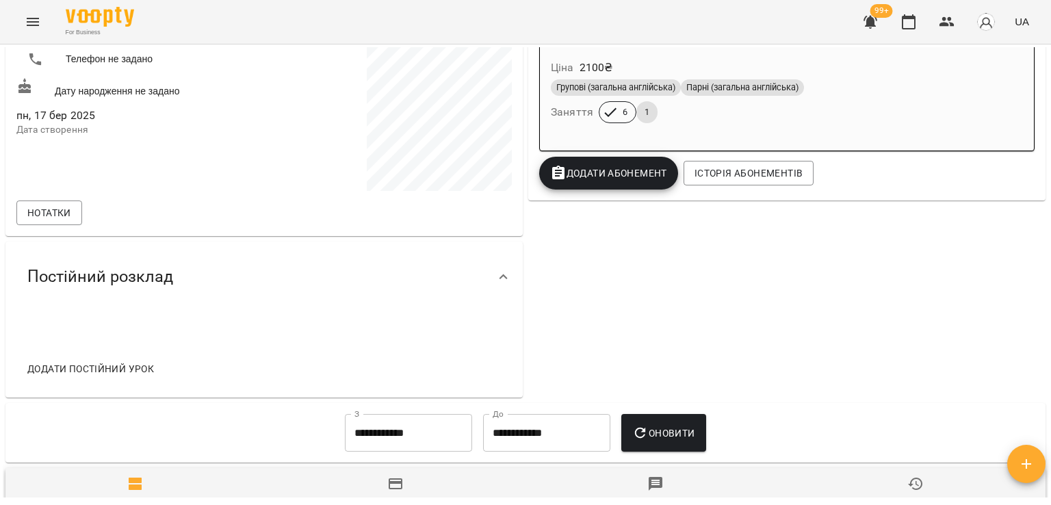
scroll to position [0, 0]
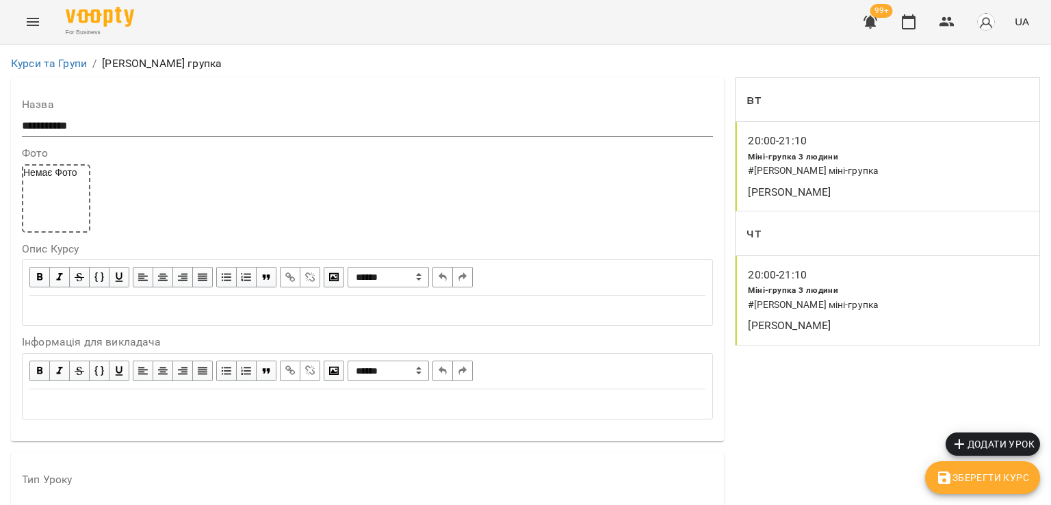
click at [802, 149] on div "20:00 - 21:10" at bounding box center [780, 141] width 64 height 16
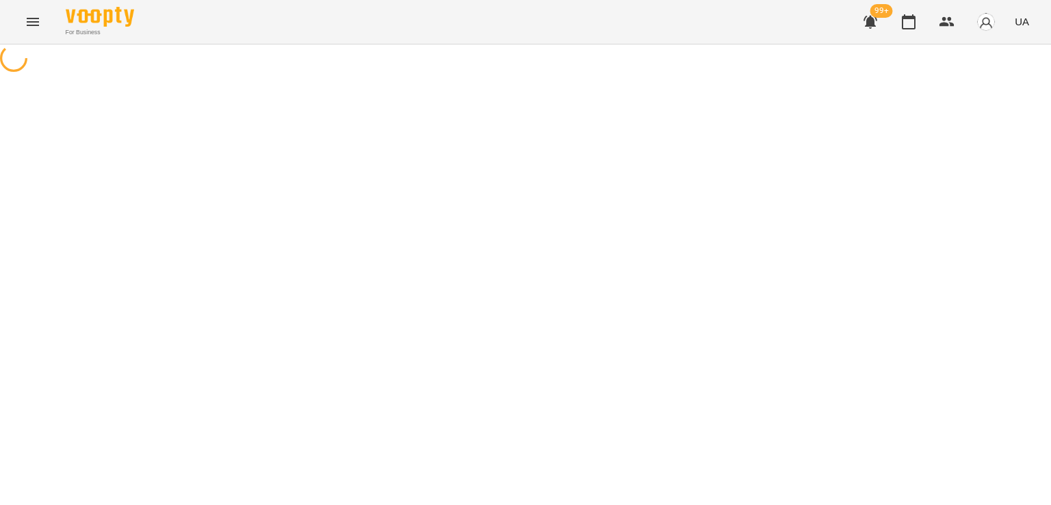
select select "*"
select select "**********"
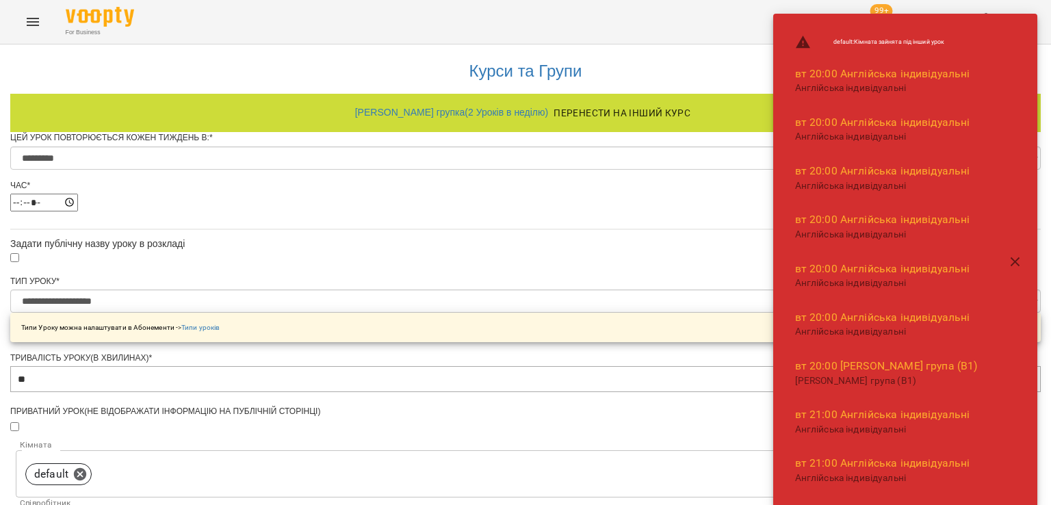
scroll to position [588, 0]
